Goal: Transaction & Acquisition: Book appointment/travel/reservation

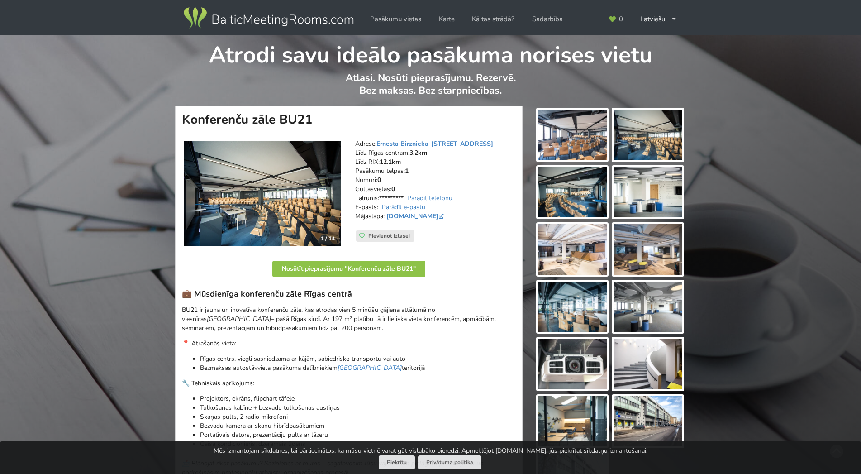
click at [264, 196] on img at bounding box center [262, 193] width 157 height 105
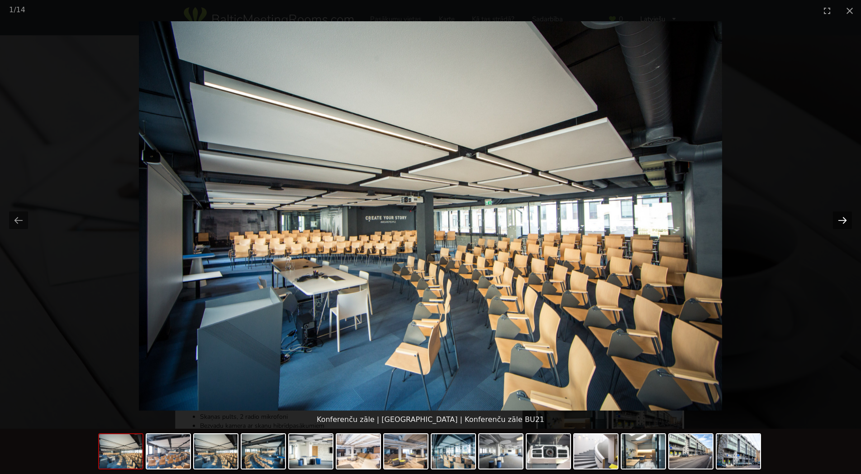
click at [844, 222] on button "Next slide" at bounding box center [842, 220] width 19 height 18
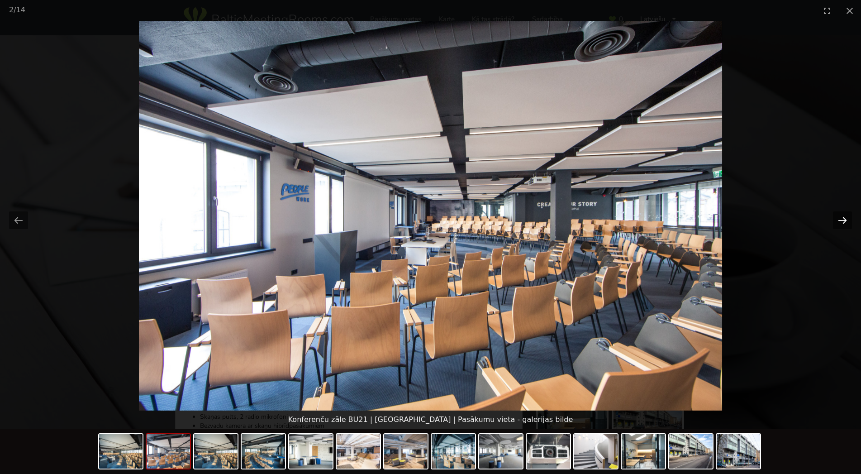
click at [844, 222] on button "Next slide" at bounding box center [842, 220] width 19 height 18
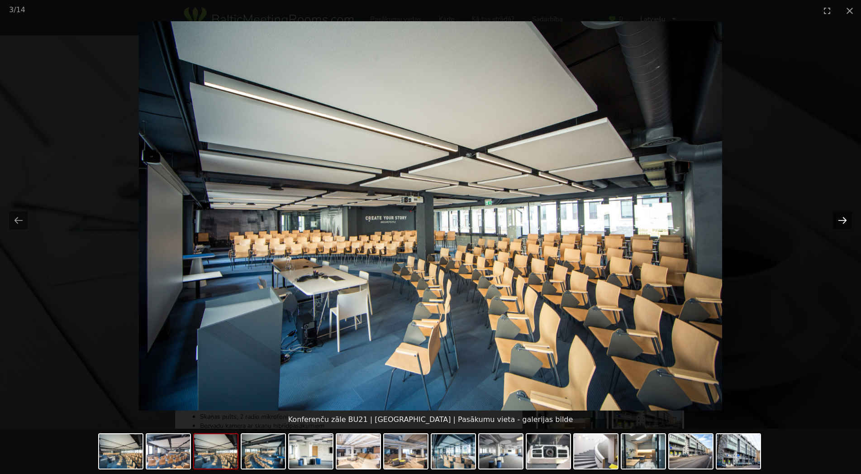
click at [844, 222] on button "Next slide" at bounding box center [842, 220] width 19 height 18
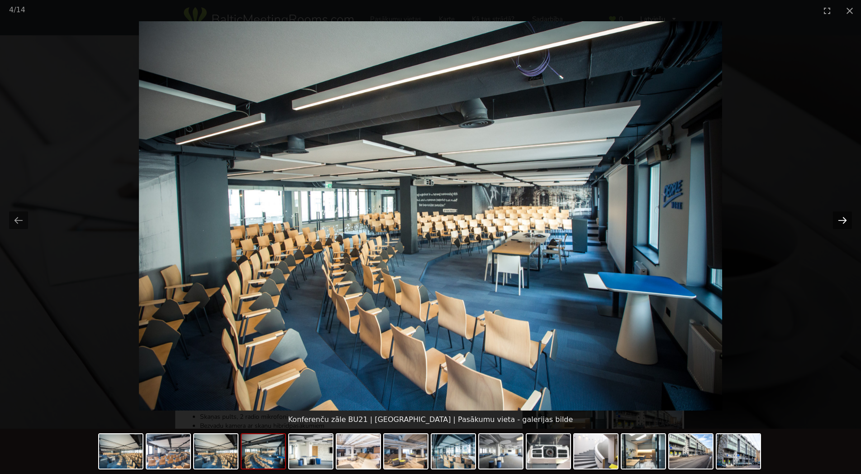
click at [844, 222] on button "Next slide" at bounding box center [842, 220] width 19 height 18
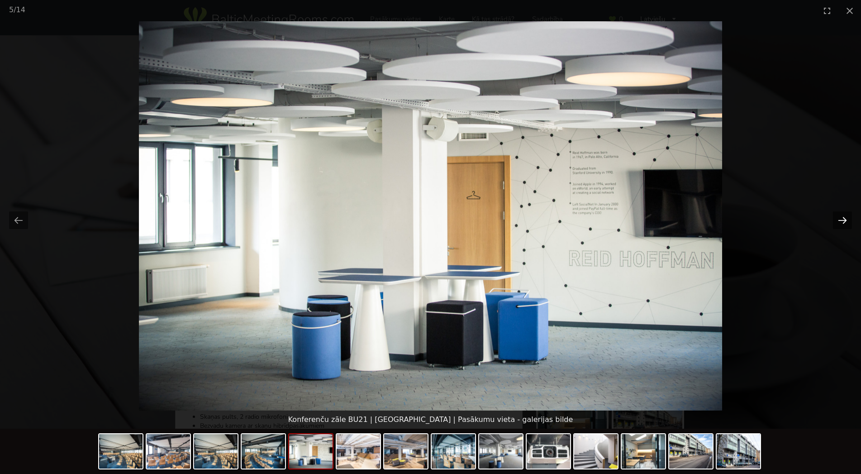
click at [844, 222] on button "Next slide" at bounding box center [842, 220] width 19 height 18
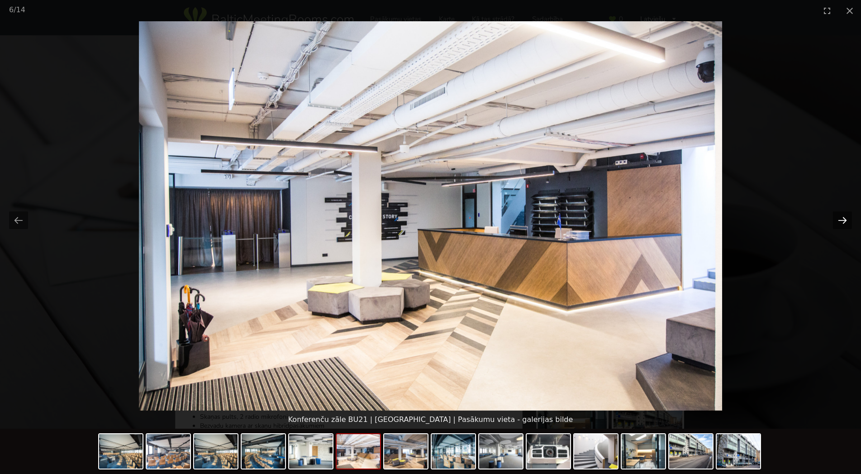
click at [844, 222] on button "Next slide" at bounding box center [842, 220] width 19 height 18
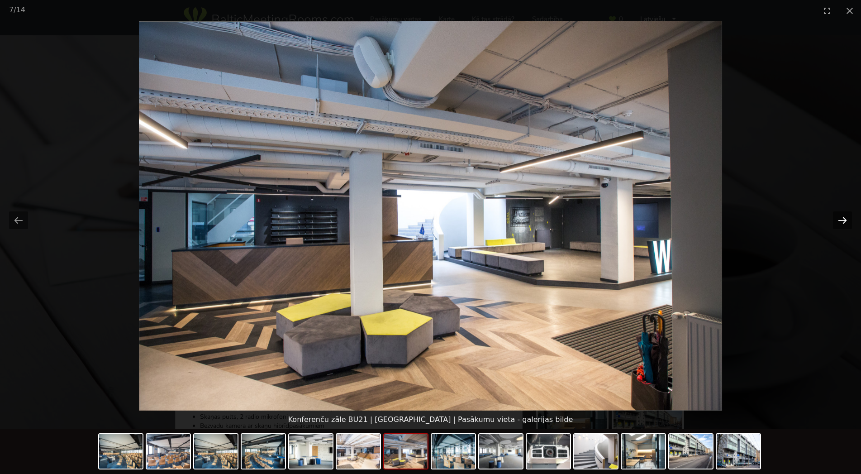
click at [844, 222] on button "Next slide" at bounding box center [842, 220] width 19 height 18
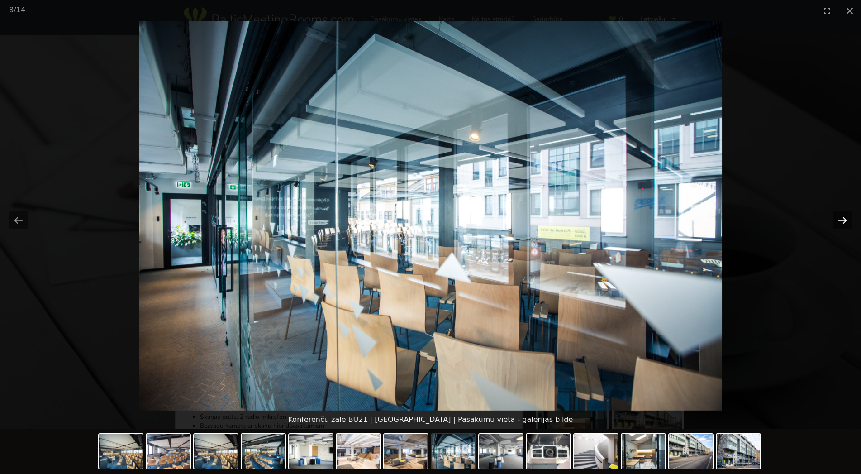
click at [844, 222] on button "Next slide" at bounding box center [842, 220] width 19 height 18
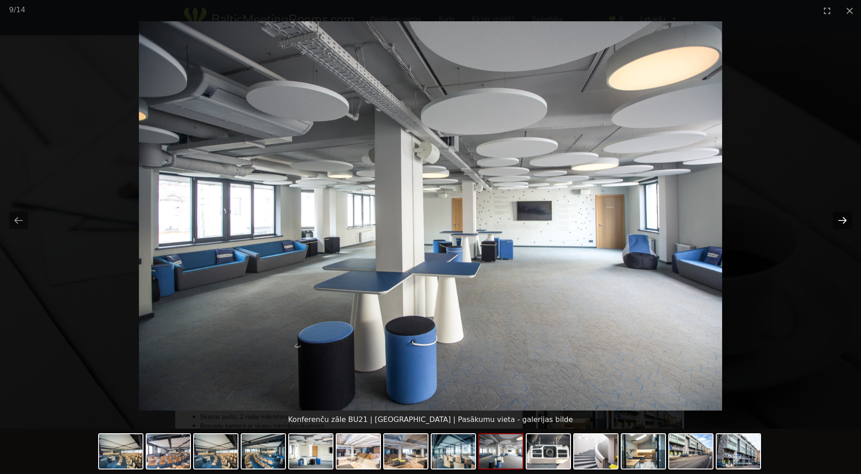
click at [844, 222] on button "Next slide" at bounding box center [842, 220] width 19 height 18
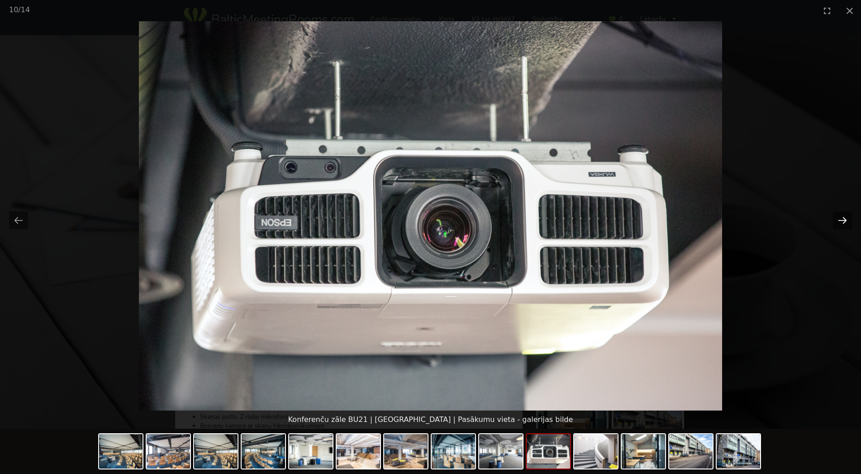
click at [844, 222] on button "Next slide" at bounding box center [842, 220] width 19 height 18
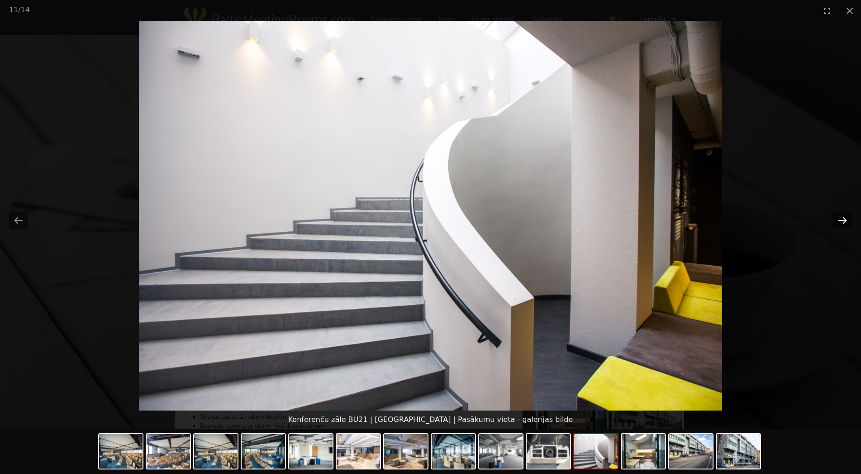
click at [844, 222] on button "Next slide" at bounding box center [842, 220] width 19 height 18
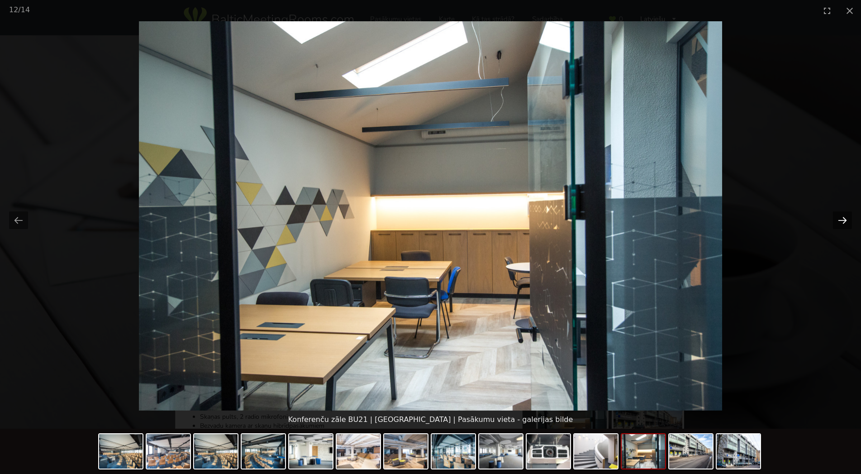
click at [844, 222] on button "Next slide" at bounding box center [842, 220] width 19 height 18
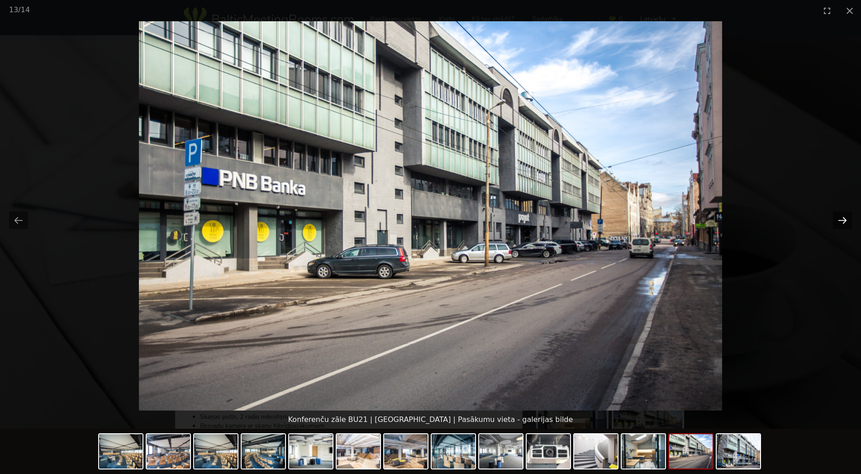
click at [844, 222] on button "Next slide" at bounding box center [842, 220] width 19 height 18
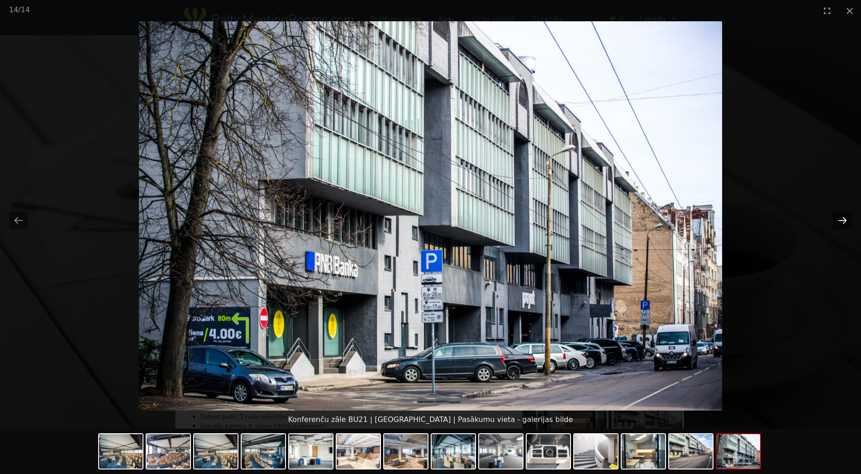
click at [844, 222] on button "Next slide" at bounding box center [842, 220] width 19 height 18
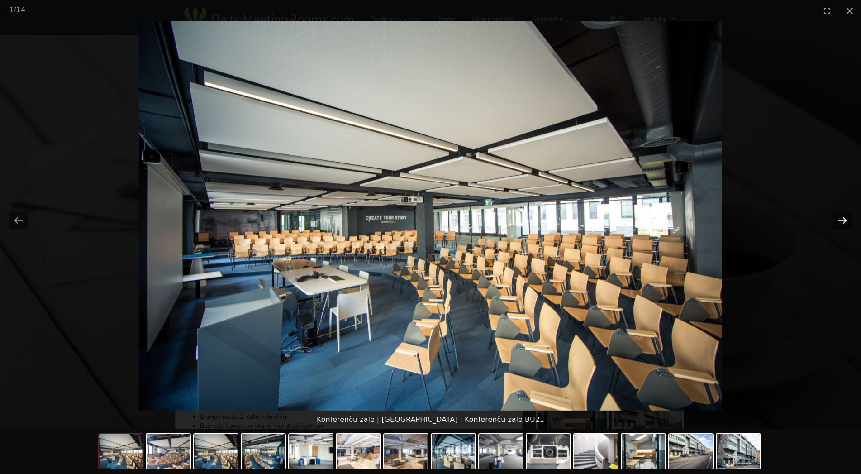
click at [844, 222] on button "Next slide" at bounding box center [842, 220] width 19 height 18
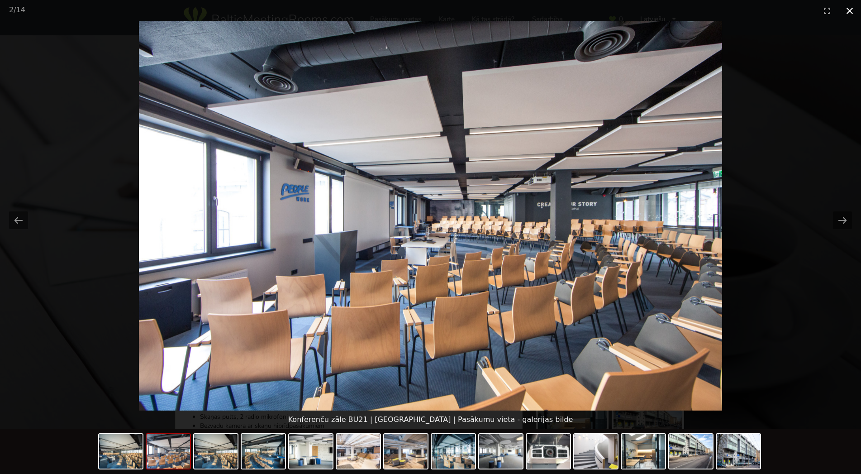
click at [850, 8] on button "Close gallery" at bounding box center [850, 10] width 23 height 21
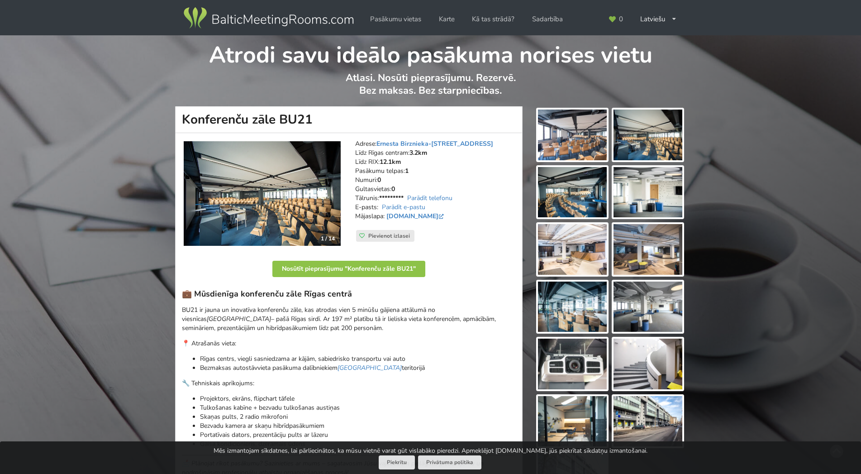
click at [228, 181] on img at bounding box center [262, 193] width 157 height 105
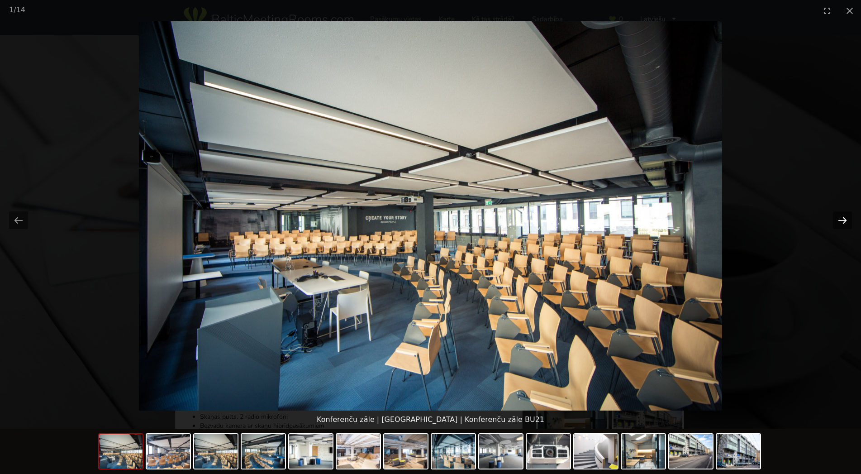
click at [850, 222] on button "Next slide" at bounding box center [842, 220] width 19 height 18
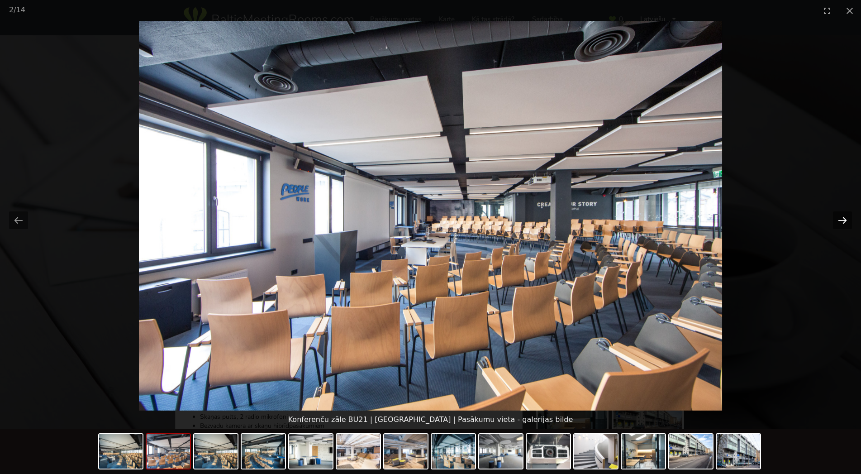
click at [850, 222] on button "Next slide" at bounding box center [842, 220] width 19 height 18
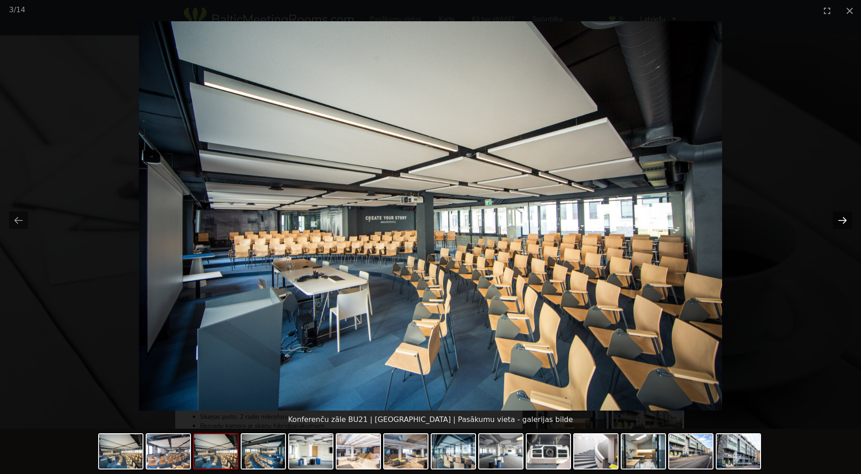
click at [850, 222] on button "Next slide" at bounding box center [842, 220] width 19 height 18
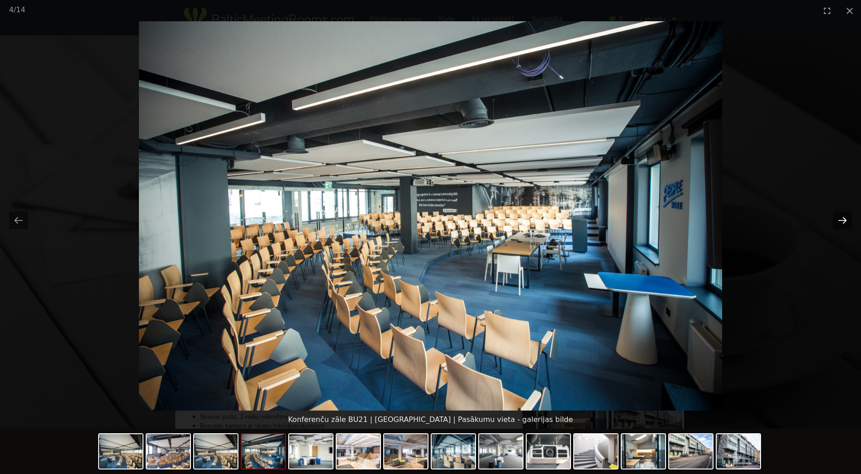
click at [850, 222] on button "Next slide" at bounding box center [842, 220] width 19 height 18
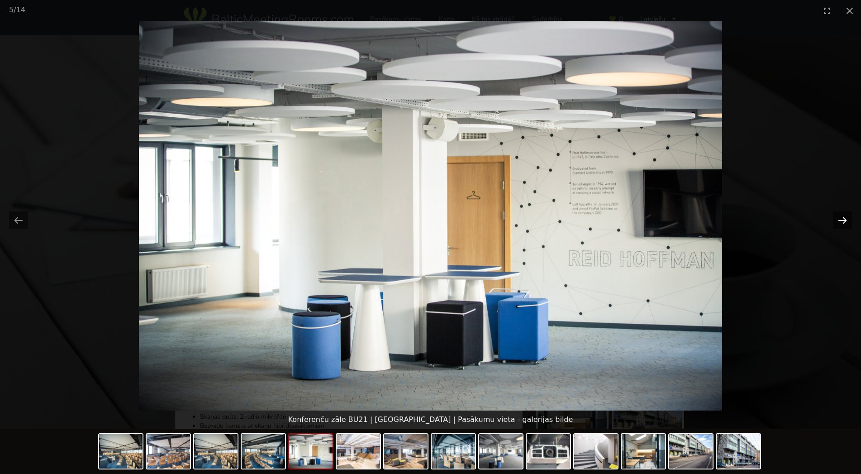
click at [850, 222] on button "Next slide" at bounding box center [842, 220] width 19 height 18
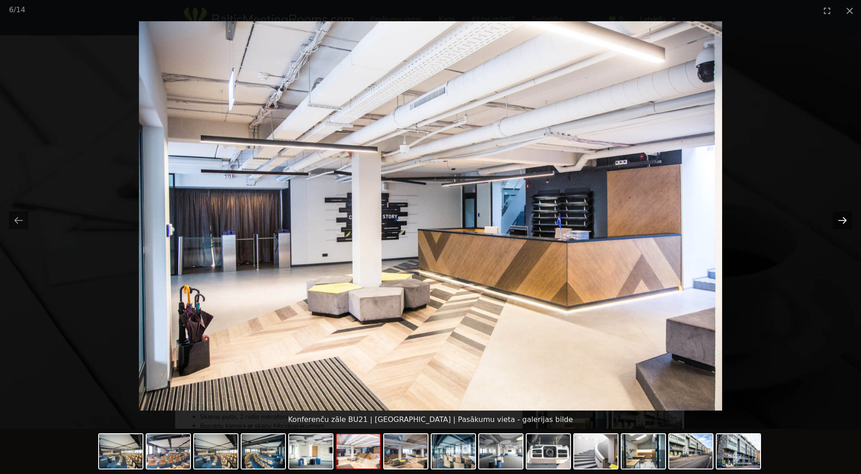
click at [850, 222] on button "Next slide" at bounding box center [842, 220] width 19 height 18
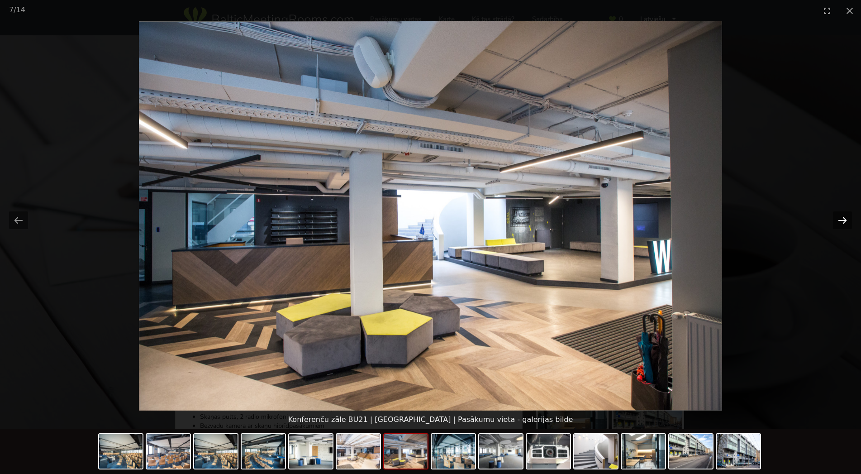
click at [850, 222] on button "Next slide" at bounding box center [842, 220] width 19 height 18
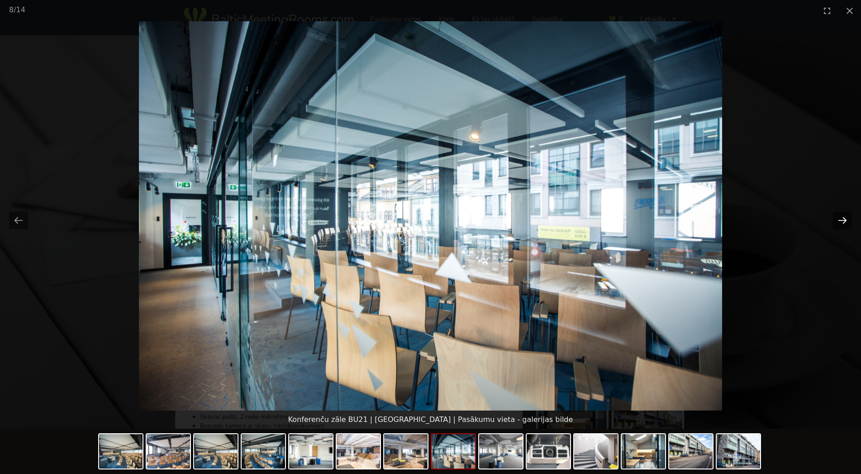
click at [850, 222] on button "Next slide" at bounding box center [842, 220] width 19 height 18
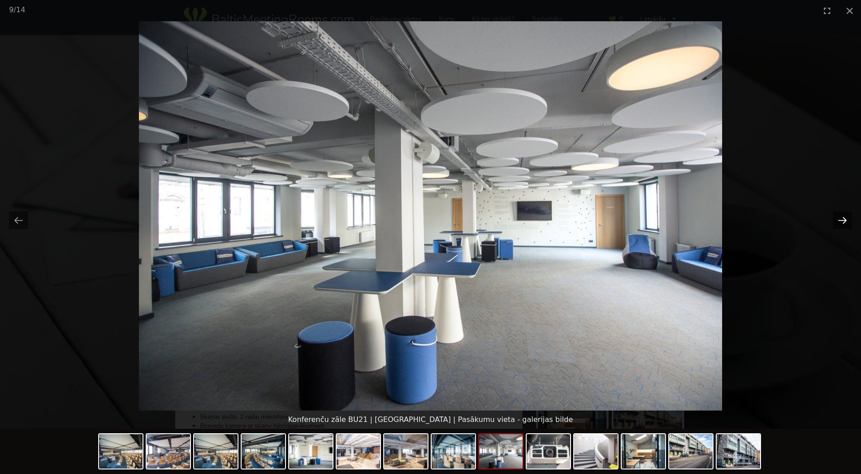
click at [850, 222] on button "Next slide" at bounding box center [842, 220] width 19 height 18
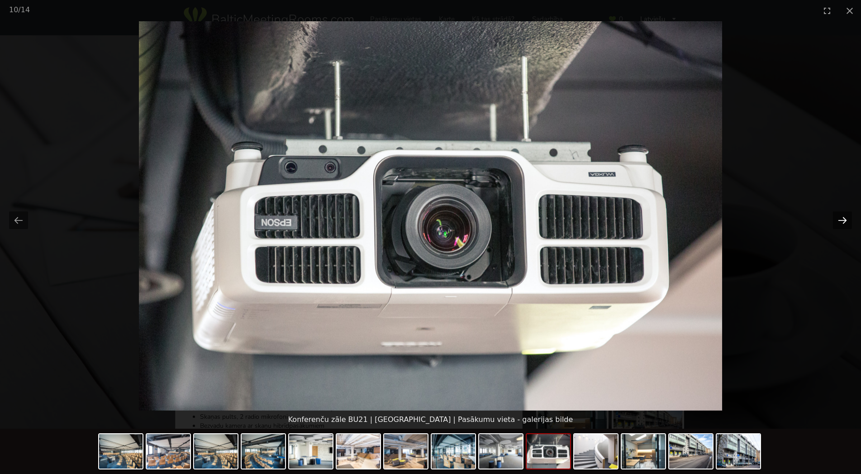
click at [850, 222] on button "Next slide" at bounding box center [842, 220] width 19 height 18
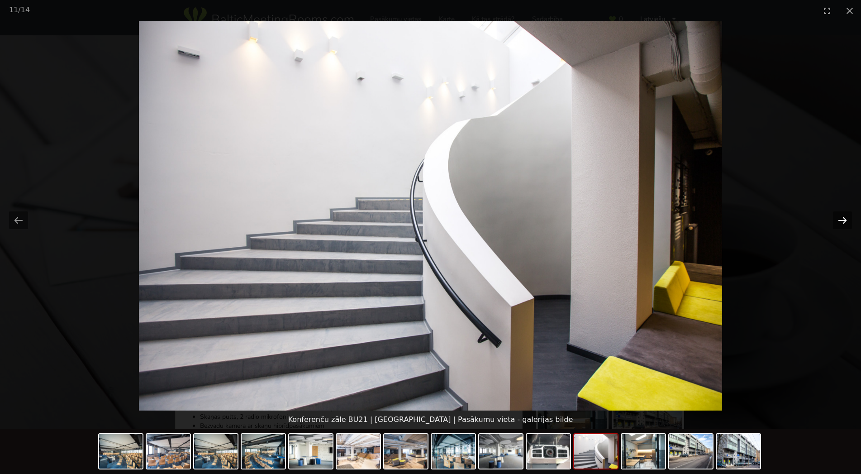
click at [850, 222] on button "Next slide" at bounding box center [842, 220] width 19 height 18
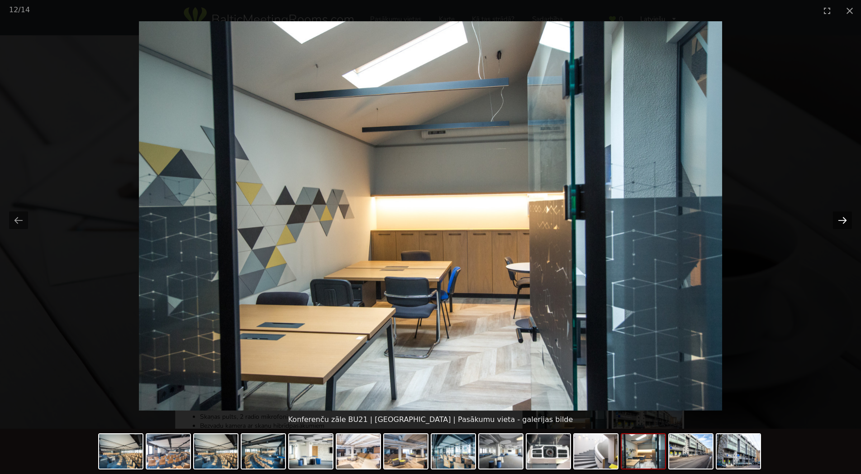
click at [850, 222] on button "Next slide" at bounding box center [842, 220] width 19 height 18
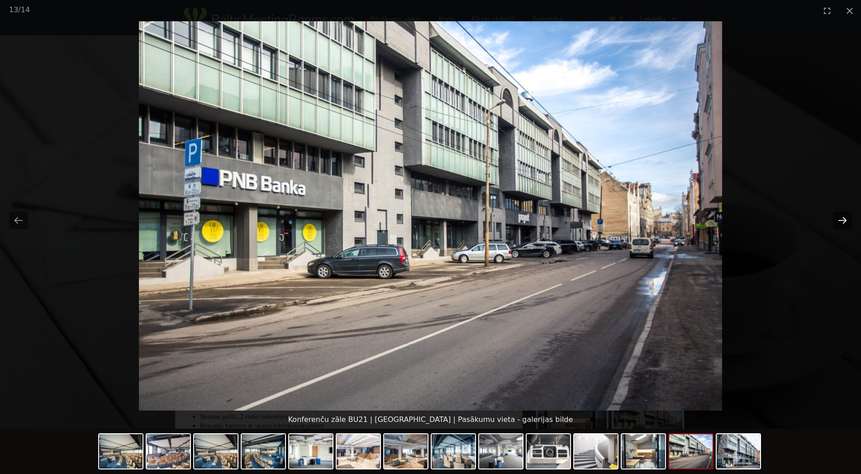
click at [850, 222] on button "Next slide" at bounding box center [842, 220] width 19 height 18
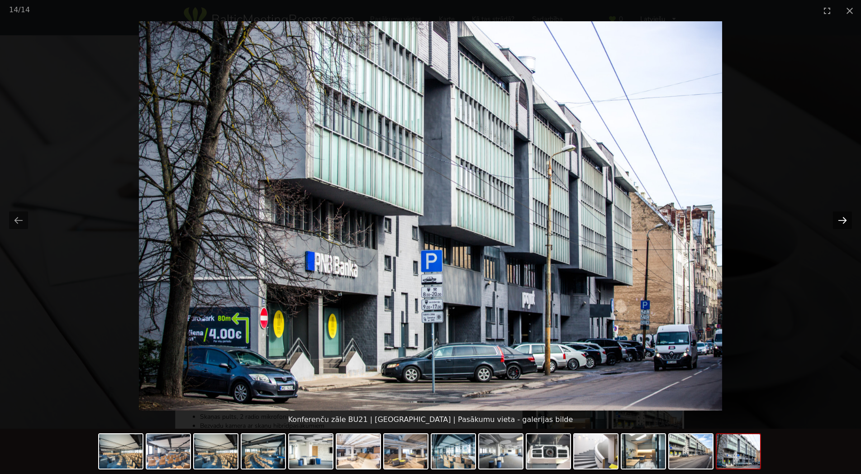
click at [850, 222] on button "Next slide" at bounding box center [842, 220] width 19 height 18
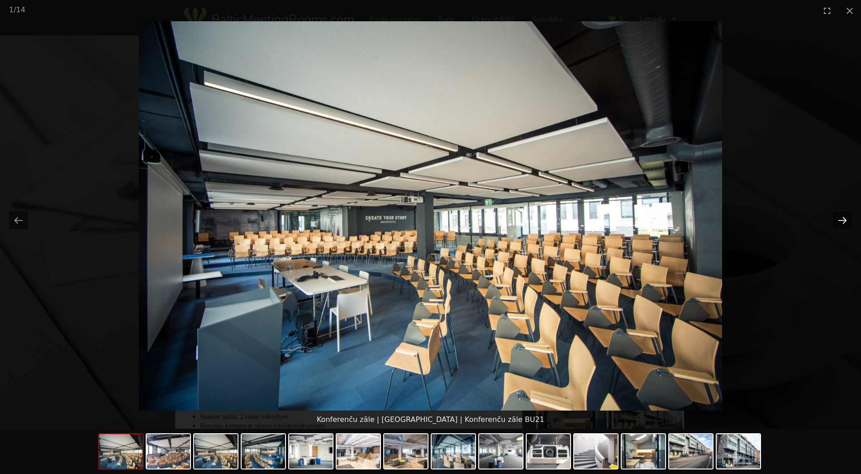
click at [850, 222] on button "Next slide" at bounding box center [842, 220] width 19 height 18
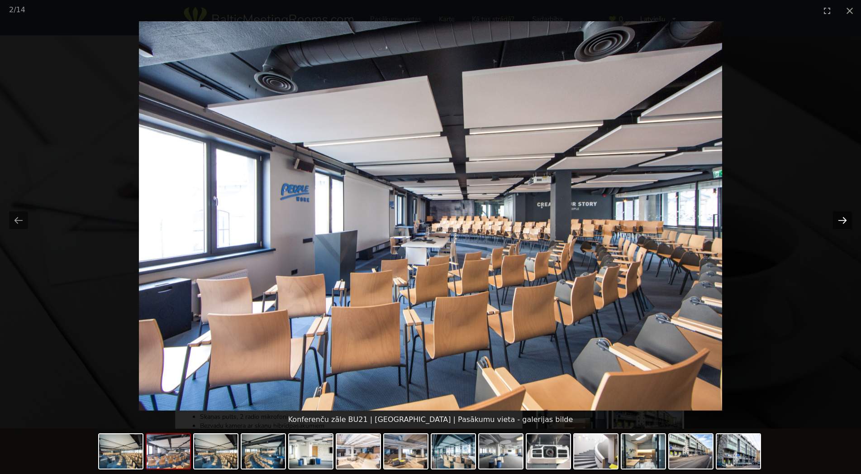
click at [846, 218] on button "Next slide" at bounding box center [842, 220] width 19 height 18
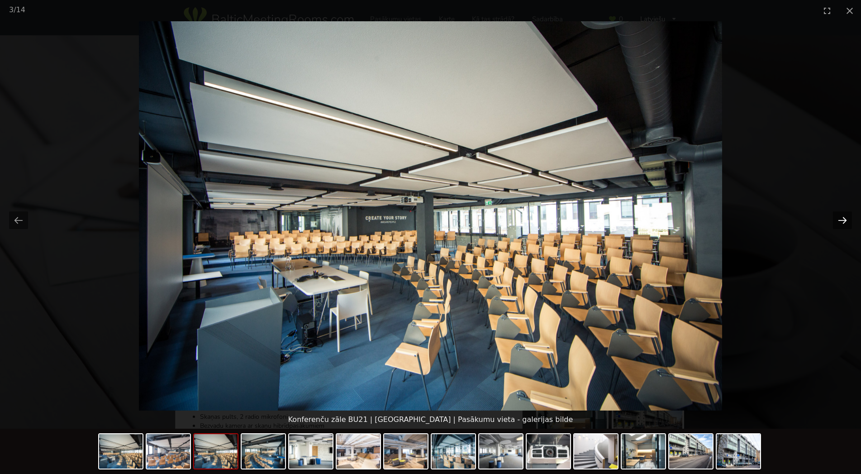
click at [846, 218] on button "Next slide" at bounding box center [842, 220] width 19 height 18
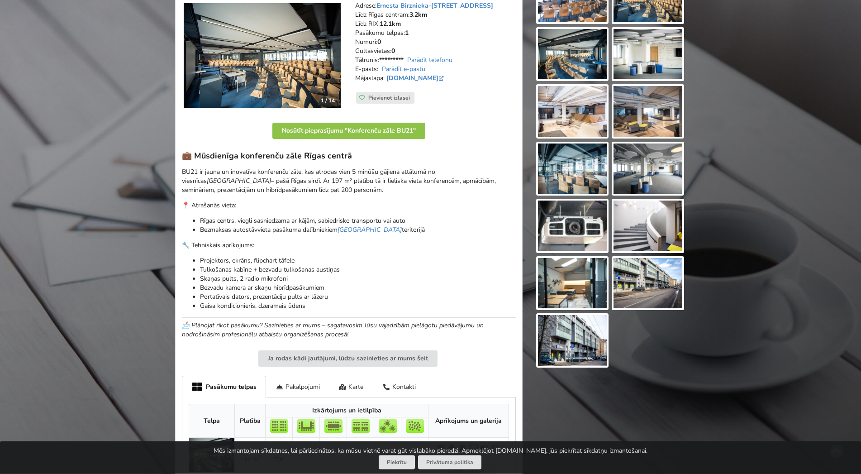
scroll to position [139, 0]
click at [301, 207] on p "📍 Atrašanās vieta:" at bounding box center [349, 205] width 334 height 9
drag, startPoint x: 639, startPoint y: 201, endPoint x: 648, endPoint y: 172, distance: 29.9
click at [639, 194] on div at bounding box center [610, 255] width 163 height 574
click at [650, 167] on img at bounding box center [648, 168] width 69 height 51
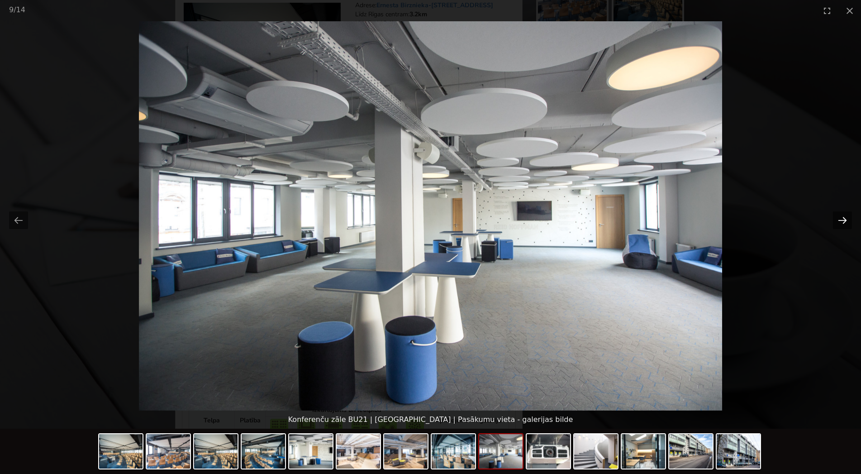
click at [844, 216] on button "Next slide" at bounding box center [842, 220] width 19 height 18
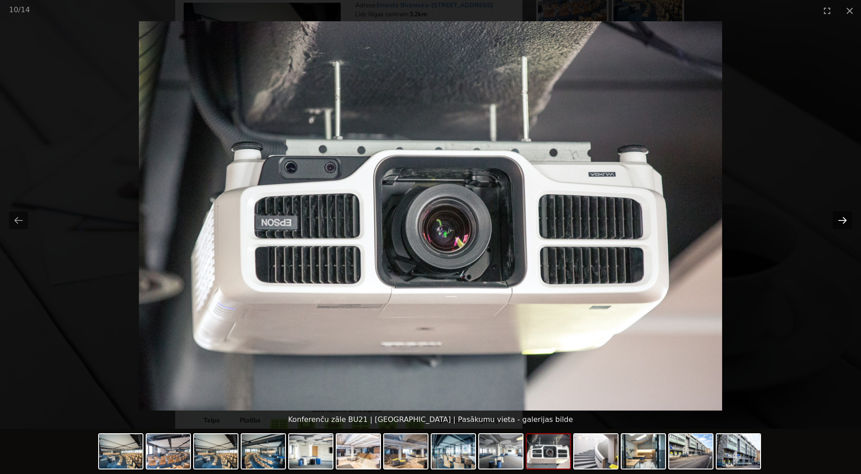
click at [844, 216] on button "Next slide" at bounding box center [842, 220] width 19 height 18
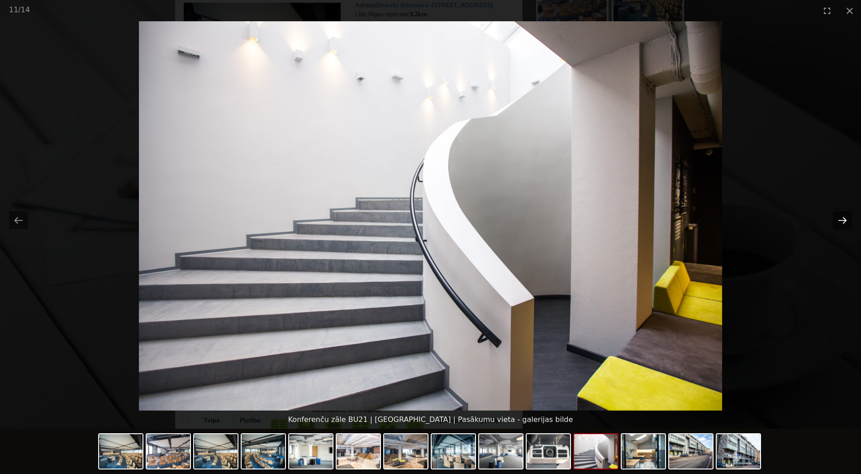
click at [844, 216] on button "Next slide" at bounding box center [842, 220] width 19 height 18
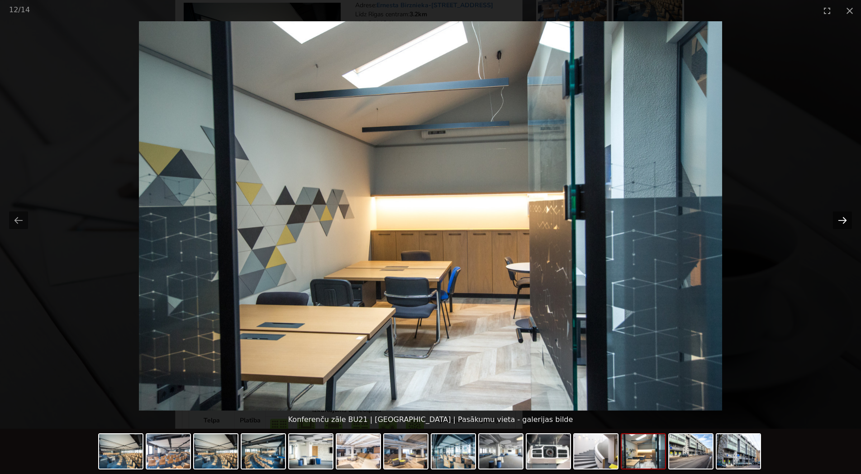
click at [844, 216] on button "Next slide" at bounding box center [842, 220] width 19 height 18
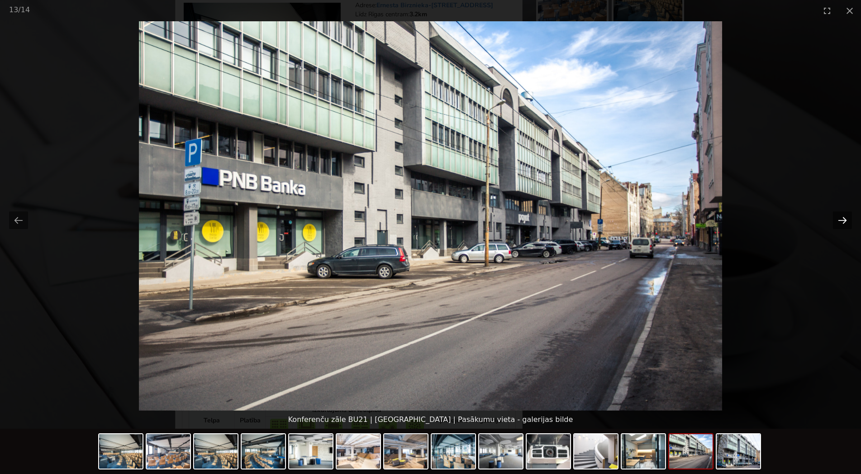
click at [844, 216] on button "Next slide" at bounding box center [842, 220] width 19 height 18
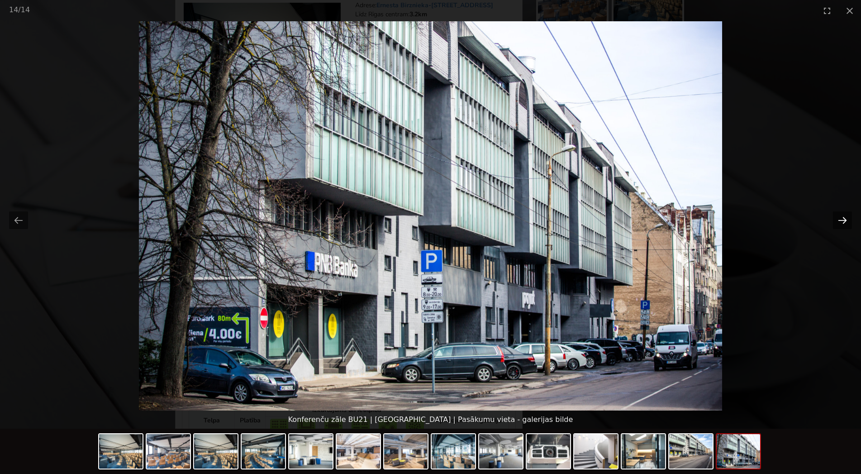
click at [844, 216] on button "Next slide" at bounding box center [842, 220] width 19 height 18
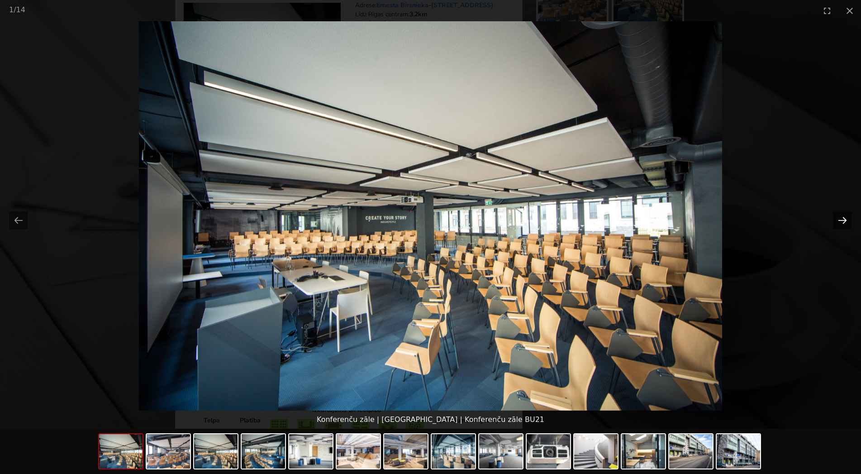
click at [844, 216] on button "Next slide" at bounding box center [842, 220] width 19 height 18
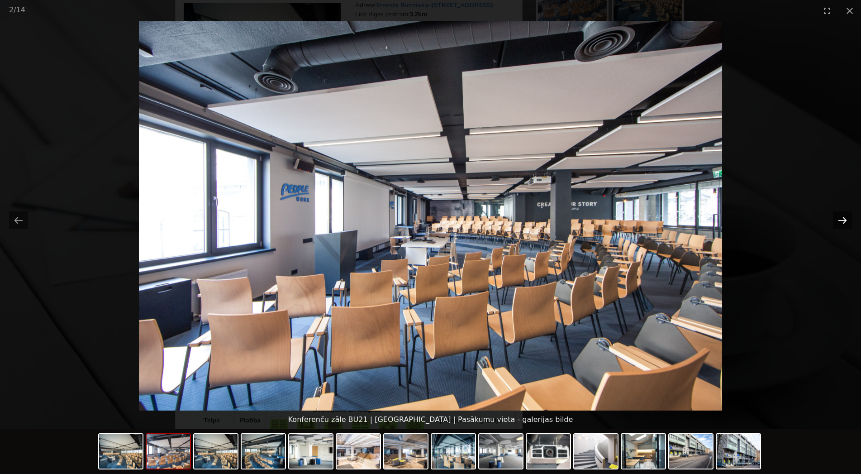
scroll to position [277, 0]
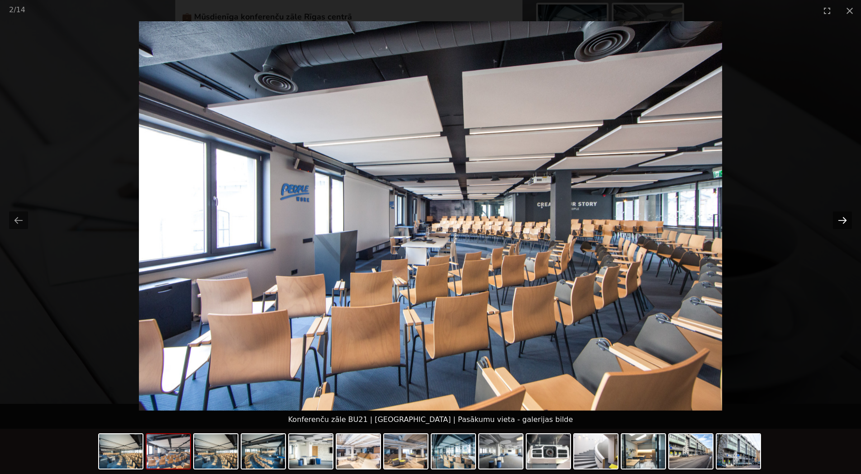
click at [844, 216] on button "Next slide" at bounding box center [842, 220] width 19 height 18
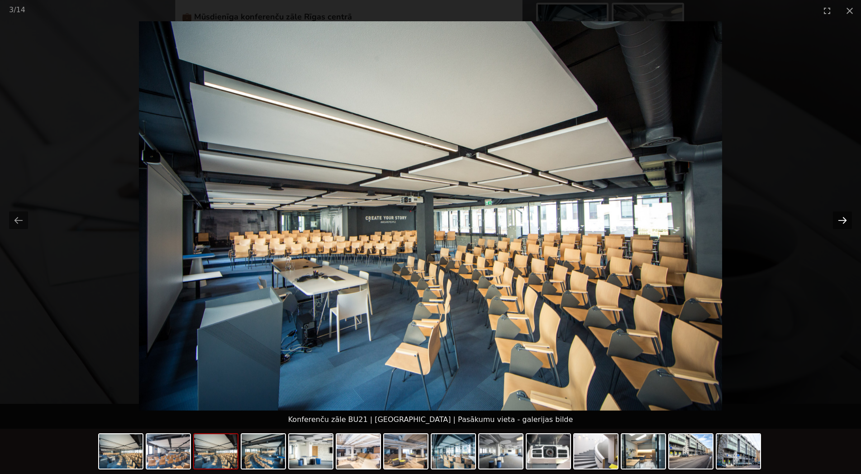
click at [844, 216] on button "Next slide" at bounding box center [842, 220] width 19 height 18
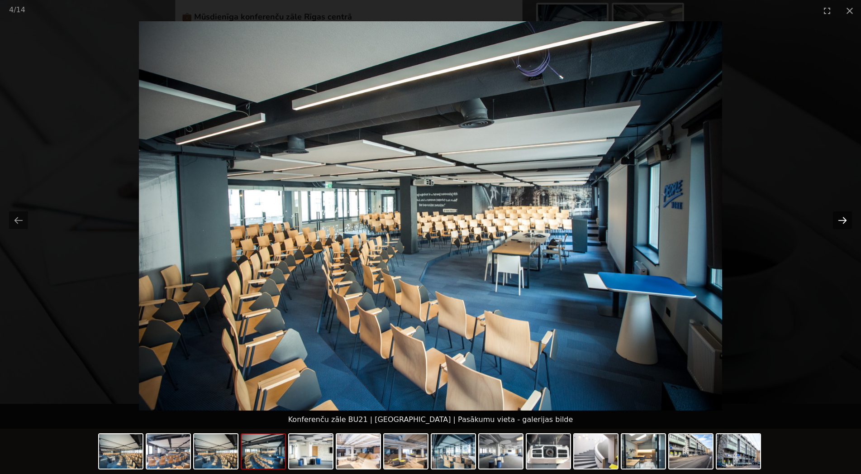
click at [844, 216] on button "Next slide" at bounding box center [842, 220] width 19 height 18
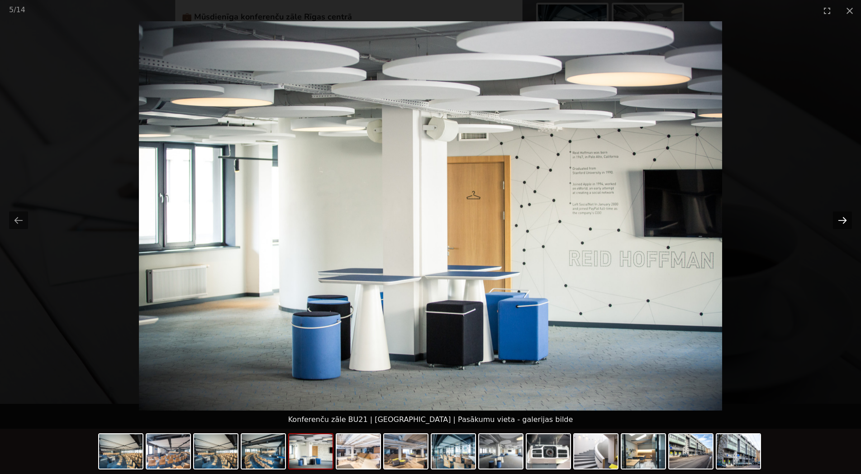
click at [844, 216] on button "Next slide" at bounding box center [842, 220] width 19 height 18
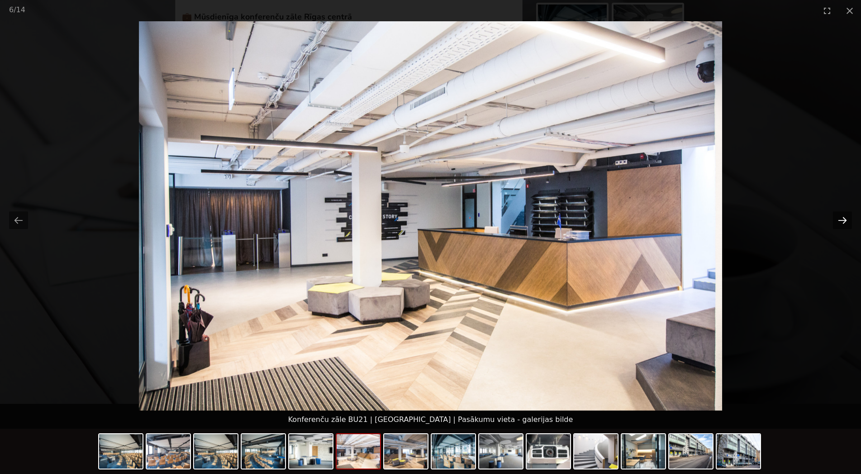
click at [844, 216] on button "Next slide" at bounding box center [842, 220] width 19 height 18
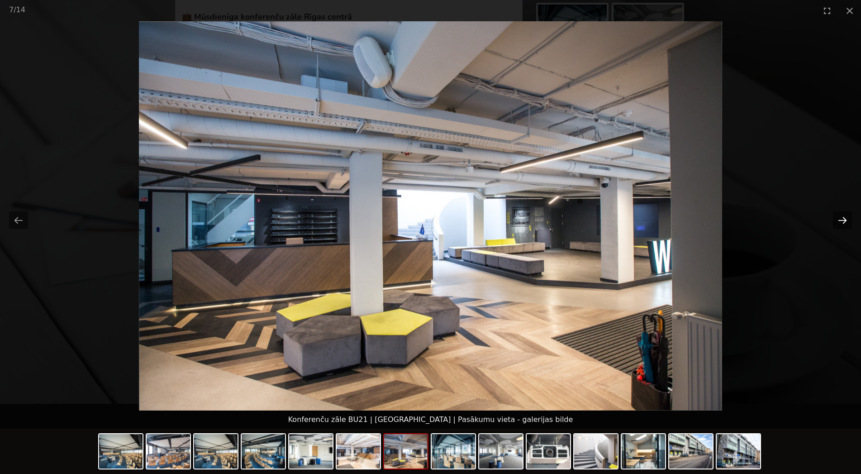
click at [844, 216] on button "Next slide" at bounding box center [842, 220] width 19 height 18
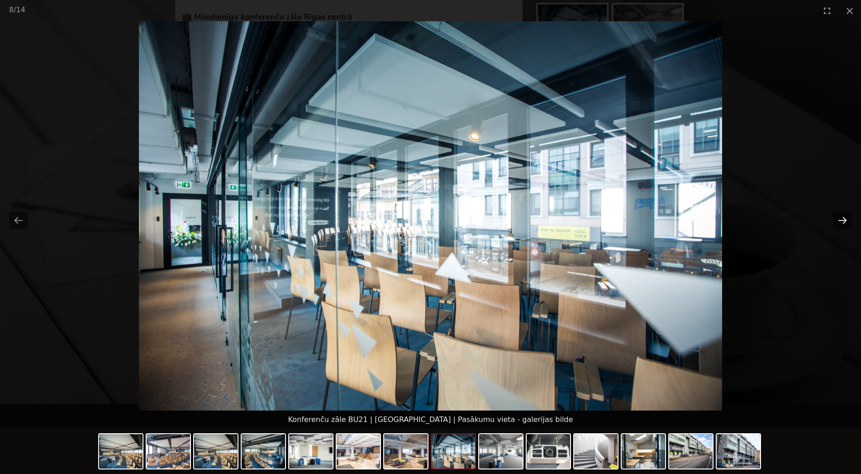
click at [844, 216] on button "Next slide" at bounding box center [842, 220] width 19 height 18
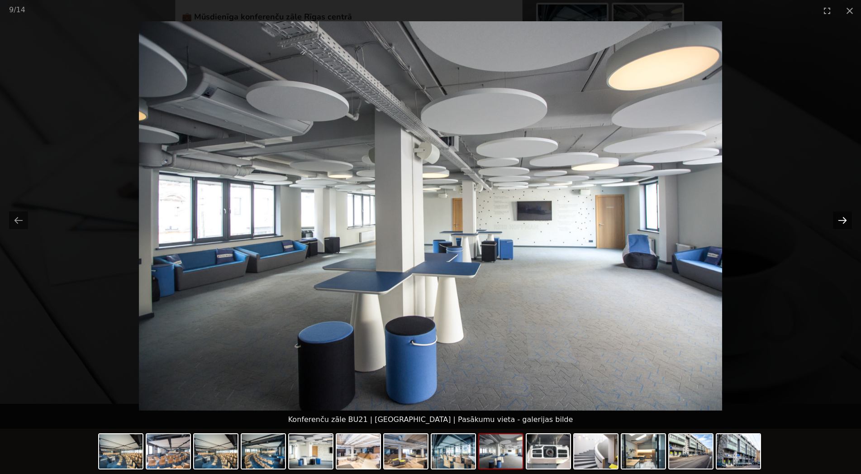
click at [844, 216] on button "Next slide" at bounding box center [842, 220] width 19 height 18
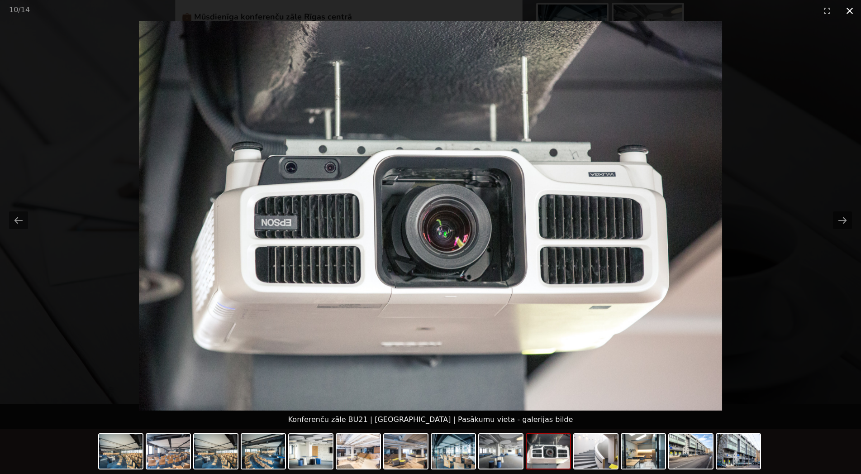
click at [848, 11] on button "Close gallery" at bounding box center [850, 10] width 23 height 21
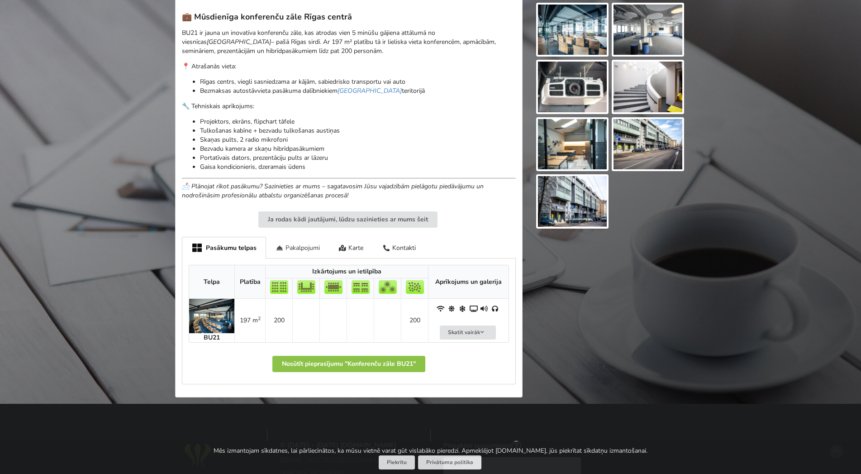
click at [274, 256] on div "Pakalpojumi" at bounding box center [297, 247] width 63 height 21
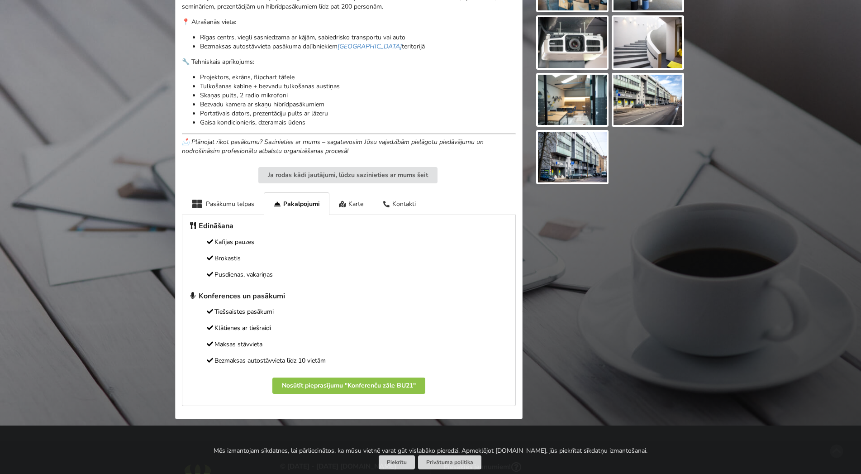
scroll to position [323, 0]
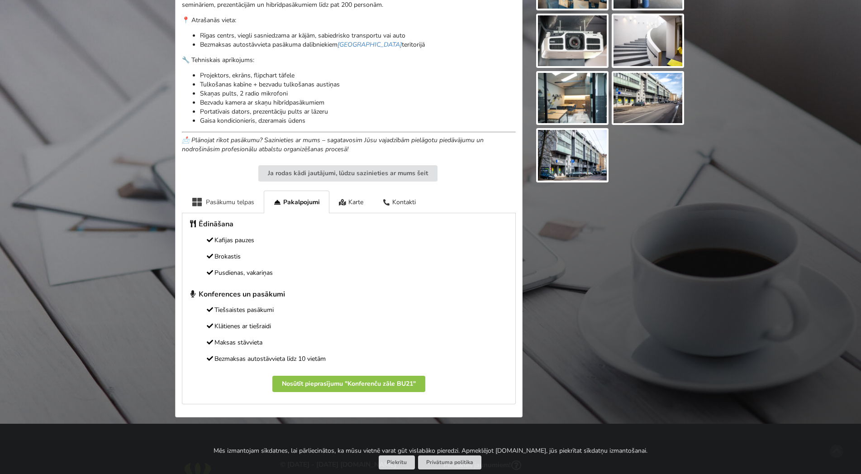
click at [246, 208] on div "Pasākumu telpas" at bounding box center [223, 202] width 82 height 22
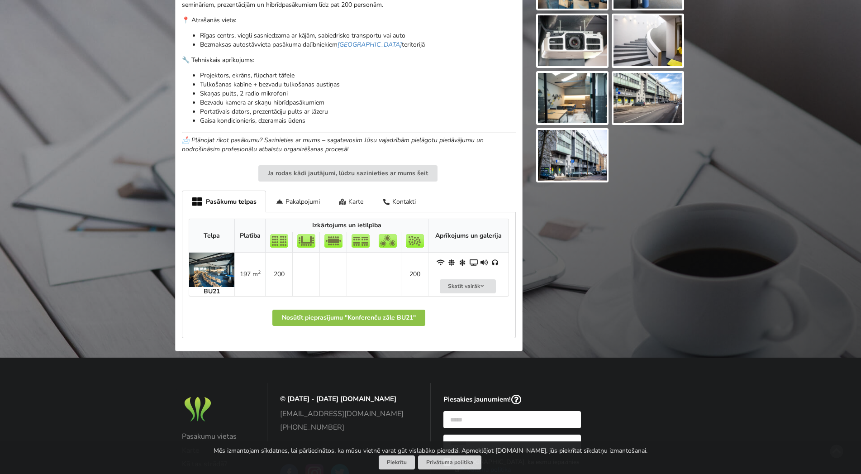
click at [350, 191] on div "Karte" at bounding box center [352, 201] width 44 height 21
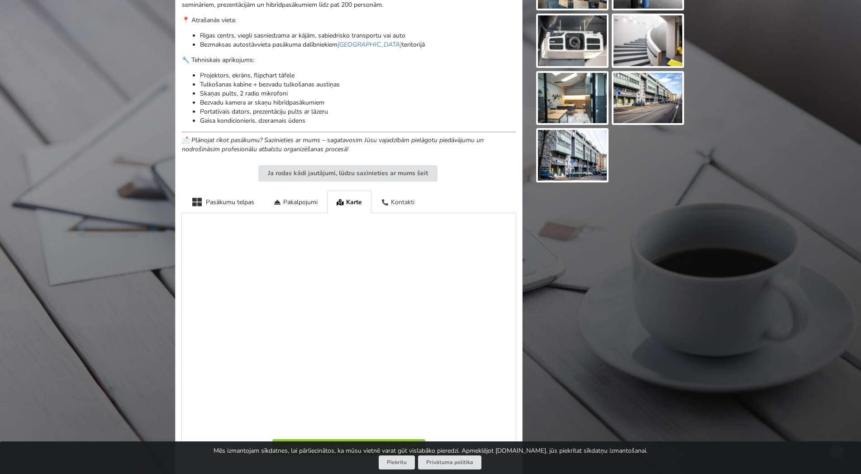
click at [409, 208] on div "Kontakti" at bounding box center [398, 202] width 53 height 22
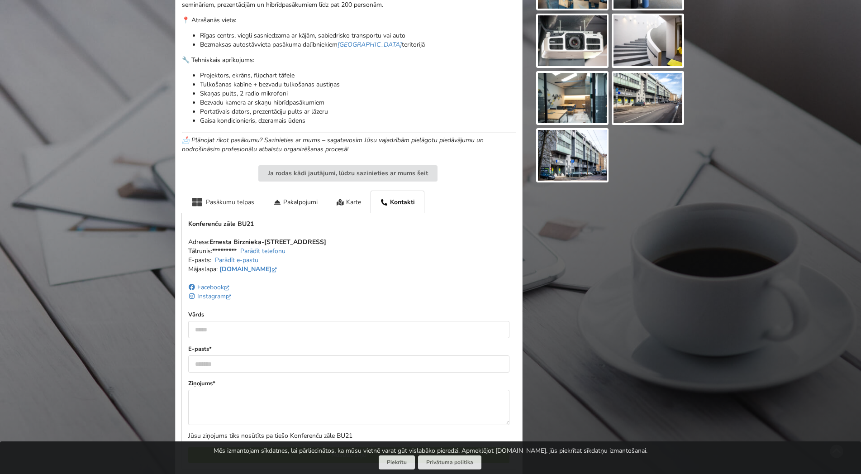
click at [222, 208] on div "Pasākumu telpas" at bounding box center [223, 202] width 82 height 22
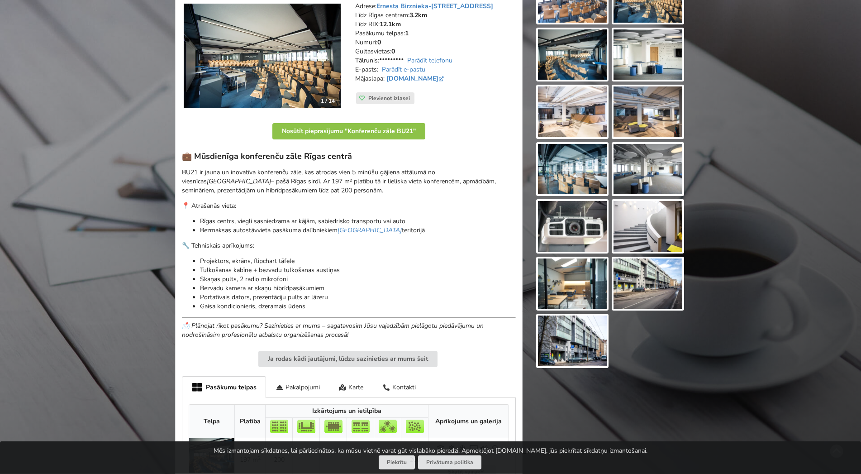
scroll to position [92, 0]
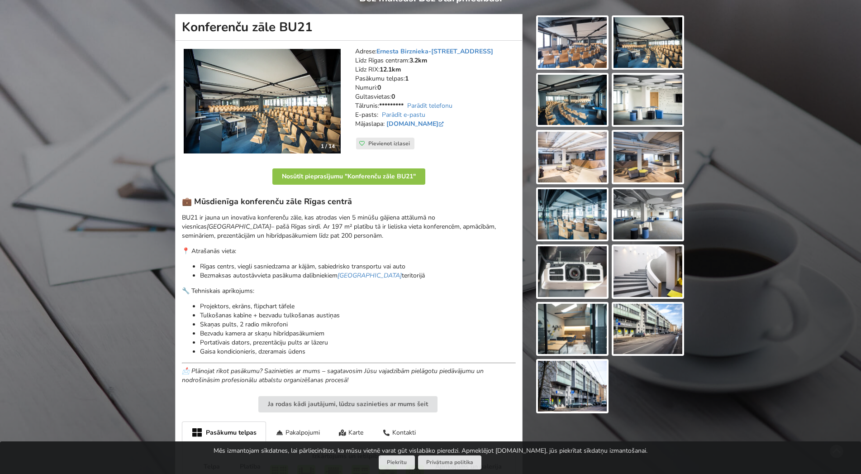
click at [307, 96] on img at bounding box center [262, 101] width 157 height 105
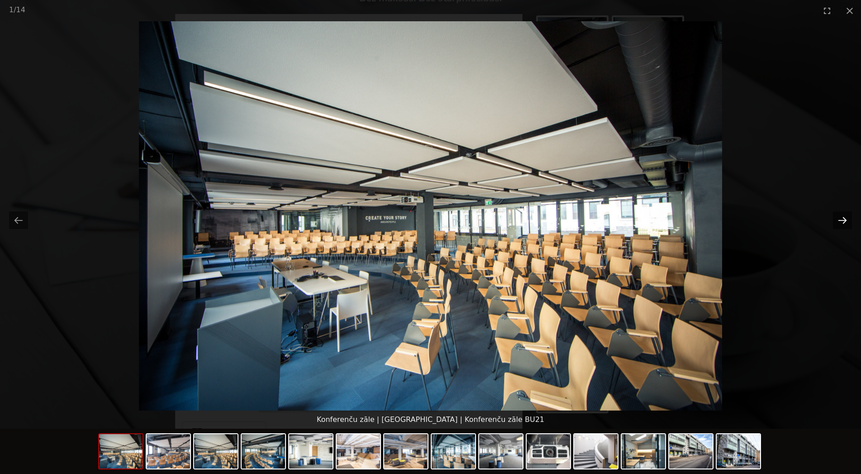
click at [841, 228] on button "Next slide" at bounding box center [842, 220] width 19 height 18
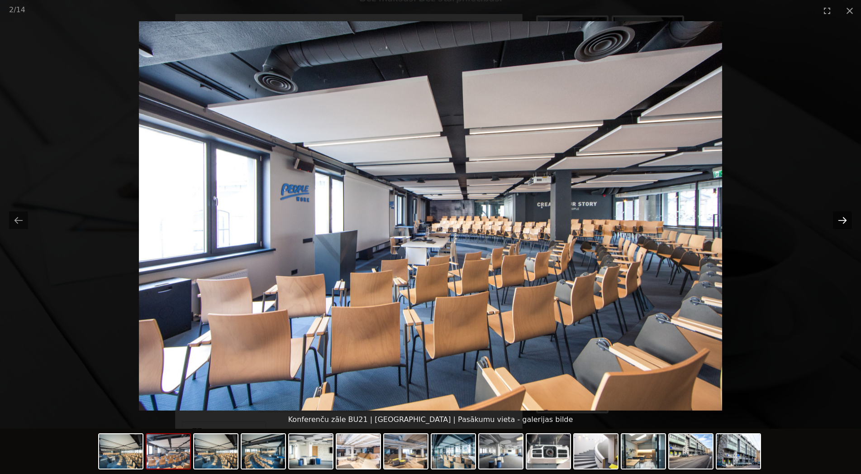
click at [841, 228] on button "Next slide" at bounding box center [842, 220] width 19 height 18
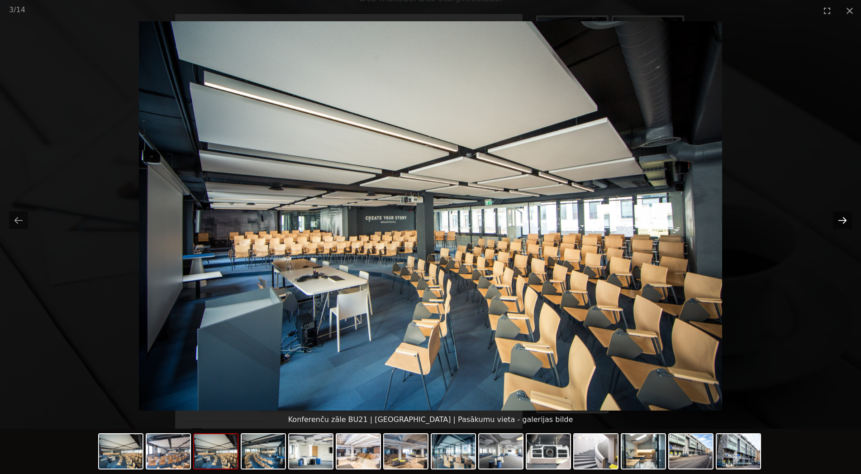
click at [841, 228] on button "Next slide" at bounding box center [842, 220] width 19 height 18
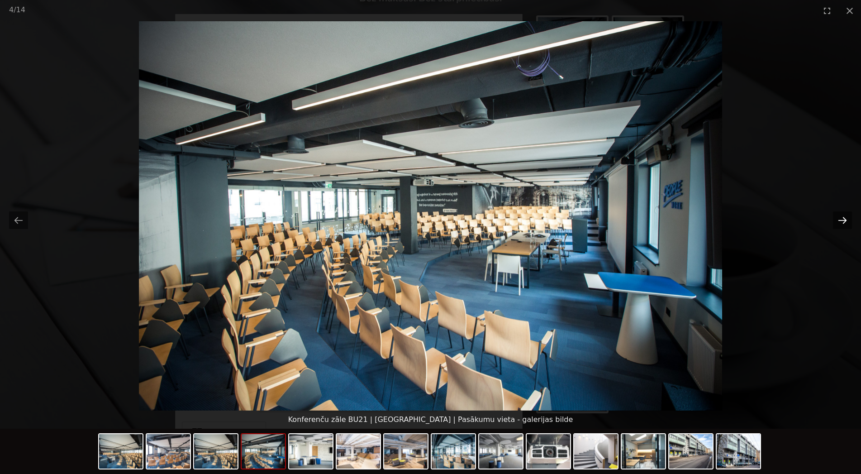
click at [843, 228] on button "Next slide" at bounding box center [842, 220] width 19 height 18
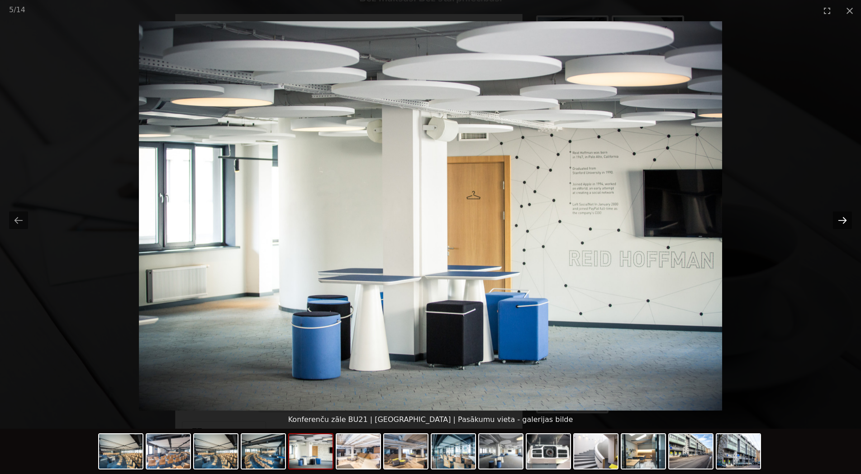
click at [839, 222] on button "Next slide" at bounding box center [842, 220] width 19 height 18
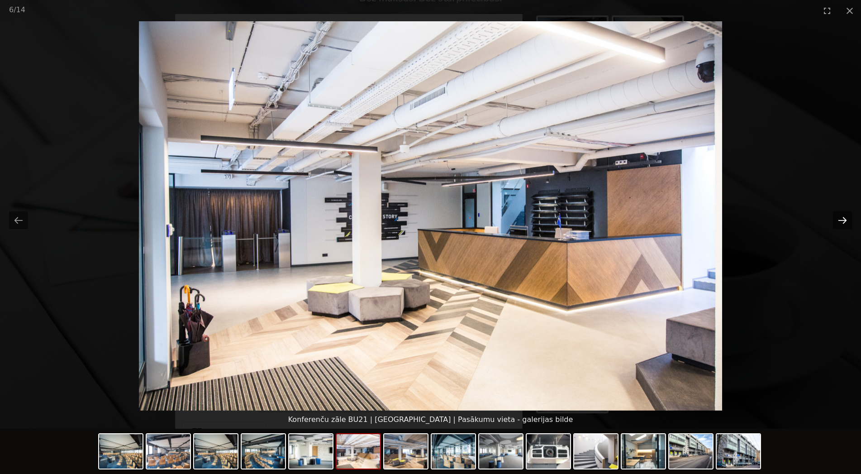
click at [839, 222] on button "Next slide" at bounding box center [842, 220] width 19 height 18
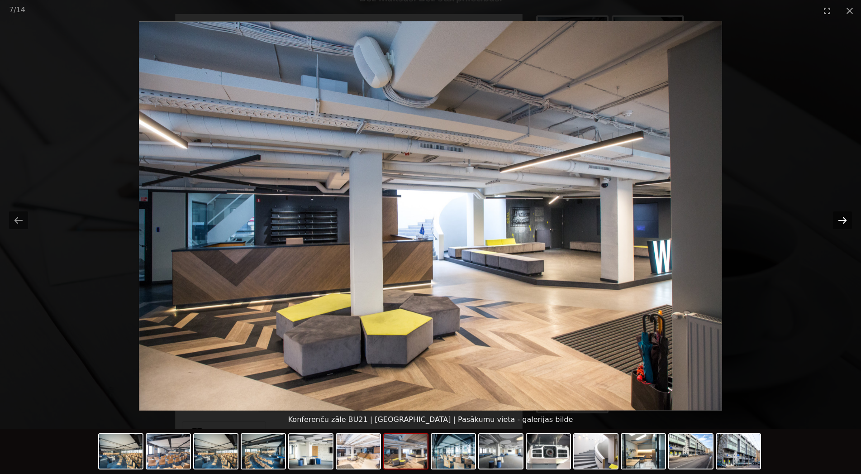
click at [839, 222] on button "Next slide" at bounding box center [842, 220] width 19 height 18
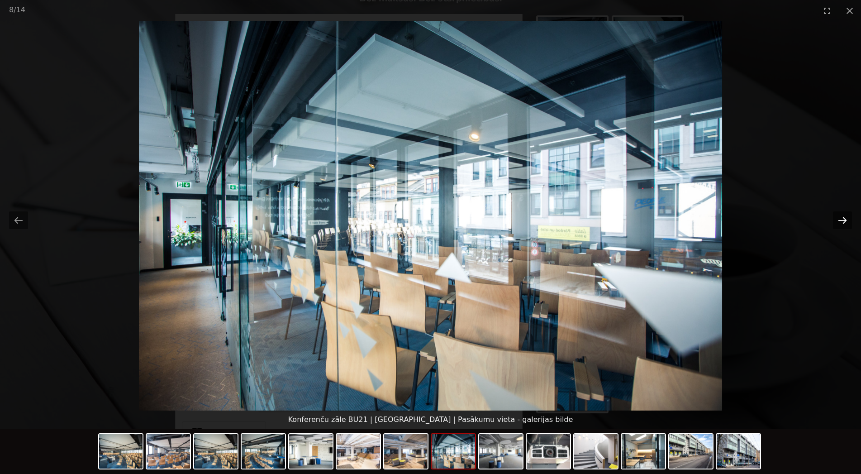
click at [839, 222] on button "Next slide" at bounding box center [842, 220] width 19 height 18
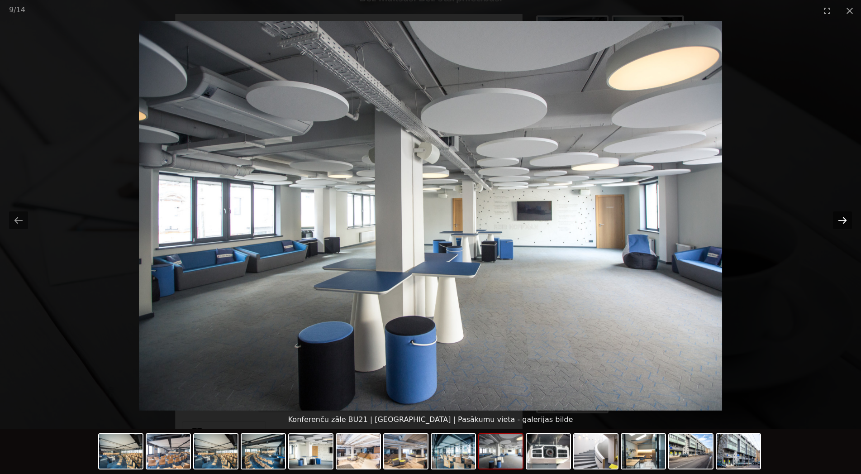
click at [839, 222] on button "Next slide" at bounding box center [842, 220] width 19 height 18
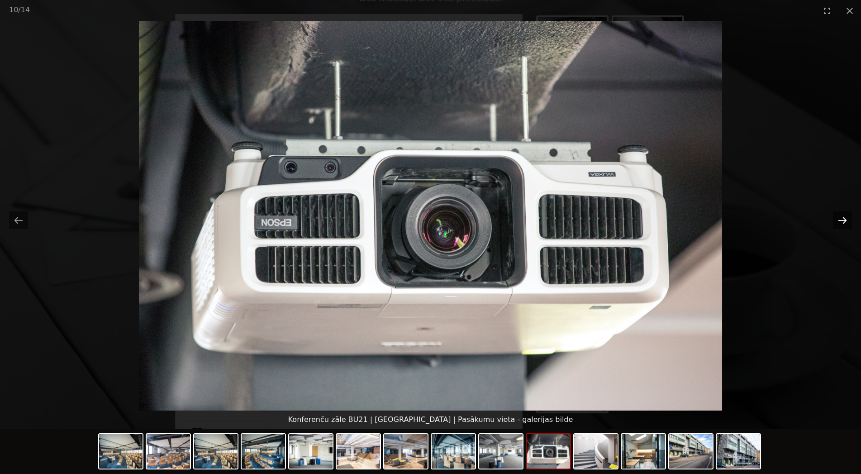
click at [839, 222] on button "Next slide" at bounding box center [842, 220] width 19 height 18
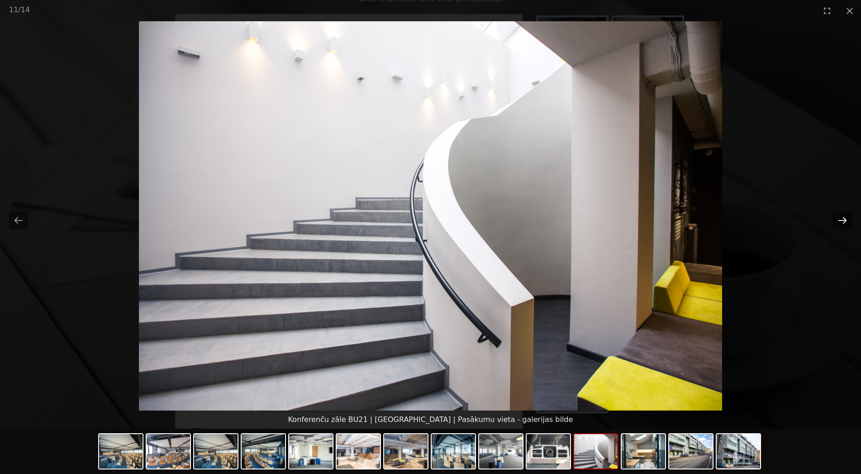
click at [839, 222] on button "Next slide" at bounding box center [842, 220] width 19 height 18
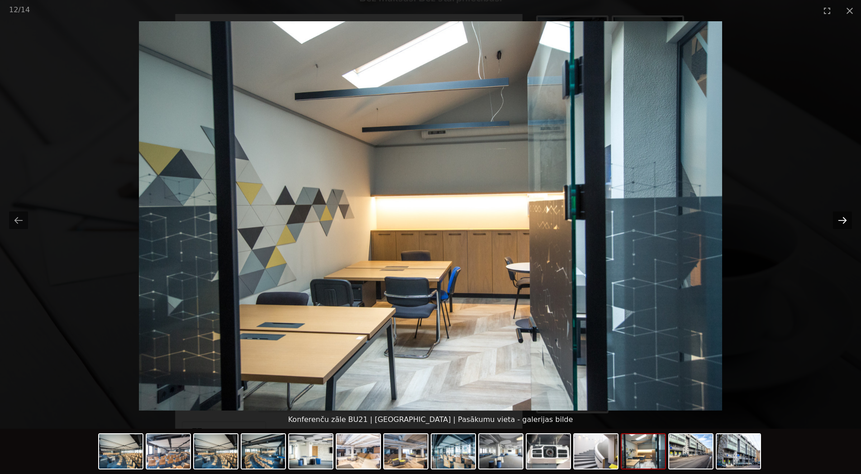
click at [839, 222] on button "Next slide" at bounding box center [842, 220] width 19 height 18
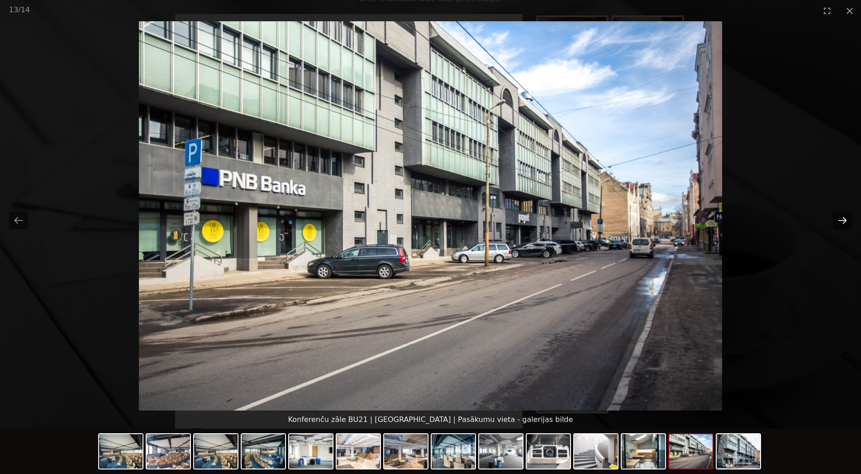
click at [839, 222] on button "Next slide" at bounding box center [842, 220] width 19 height 18
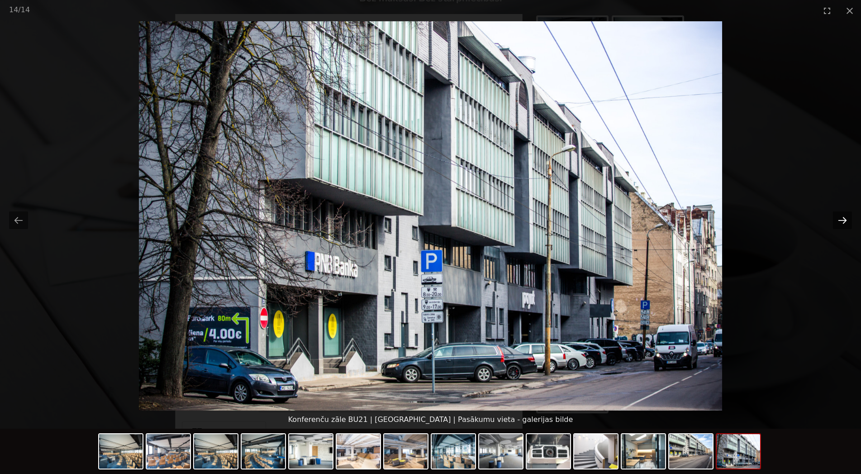
click at [839, 222] on button "Next slide" at bounding box center [842, 220] width 19 height 18
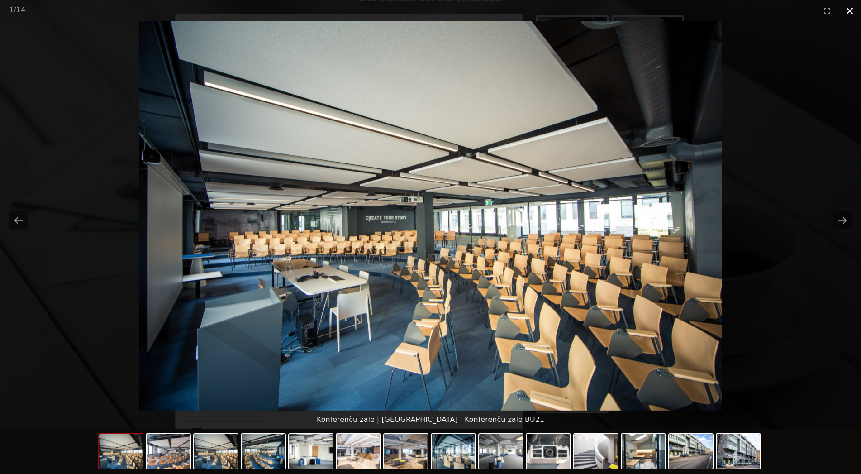
click at [850, 8] on button "Close gallery" at bounding box center [850, 10] width 23 height 21
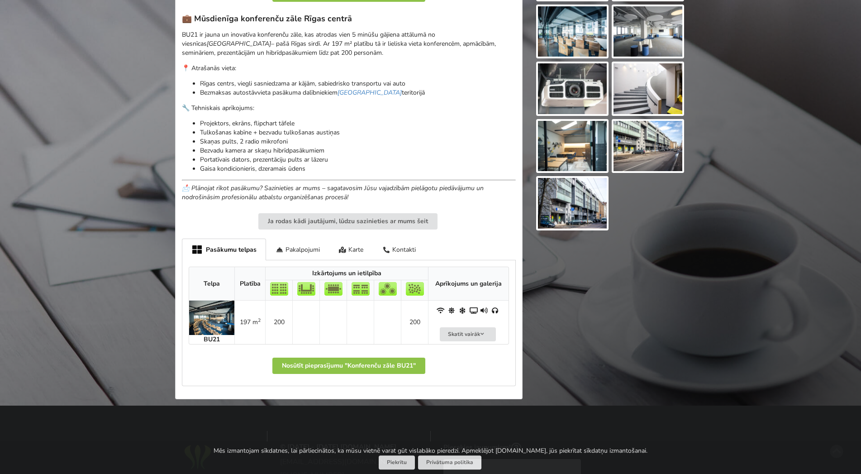
scroll to position [277, 0]
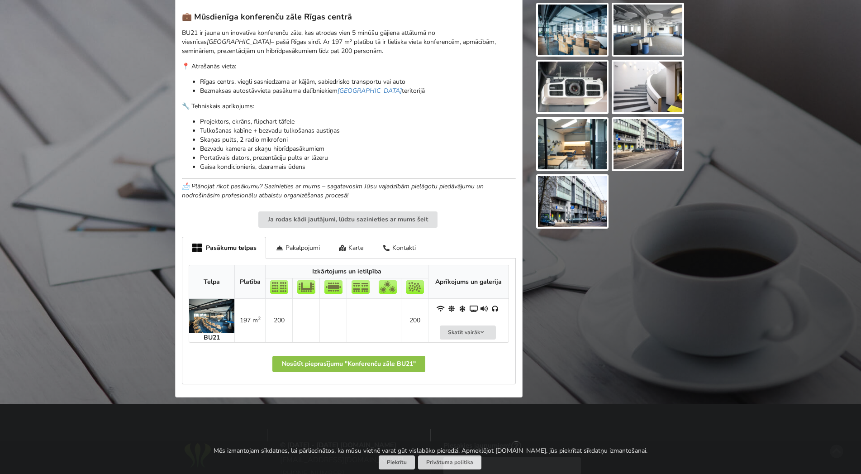
click at [468, 324] on td "Skatīt vairāk" at bounding box center [468, 320] width 81 height 43
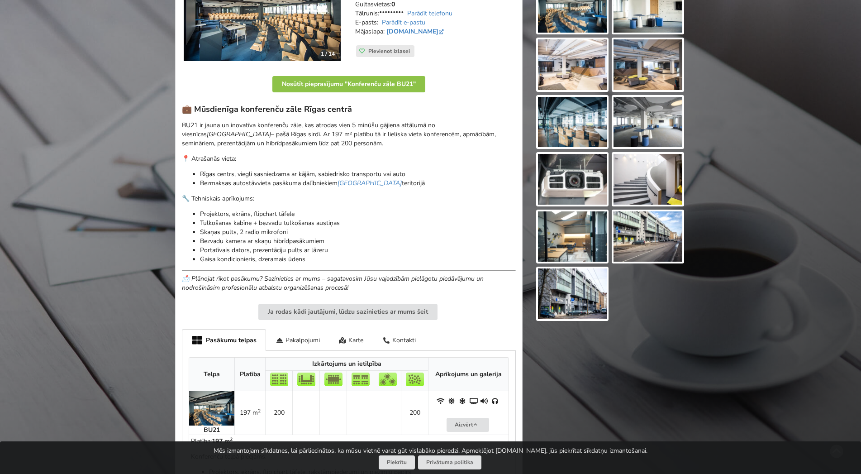
scroll to position [0, 0]
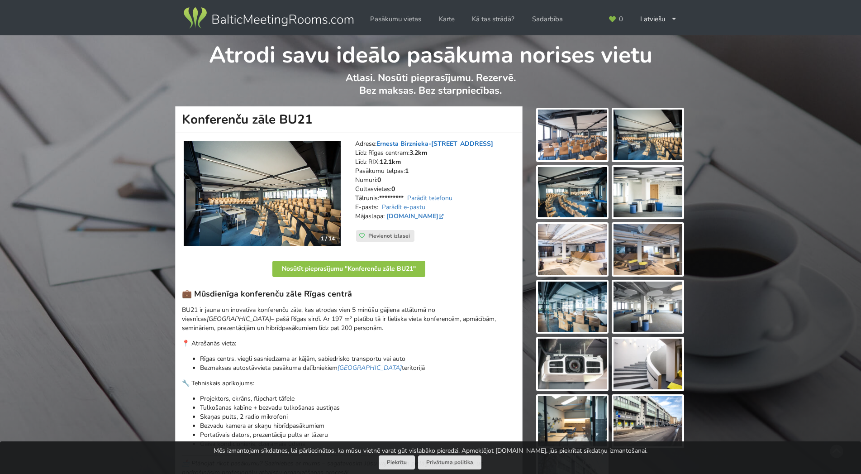
click at [416, 146] on link "Ernesta Birznieka-[STREET_ADDRESS]" at bounding box center [435, 143] width 117 height 9
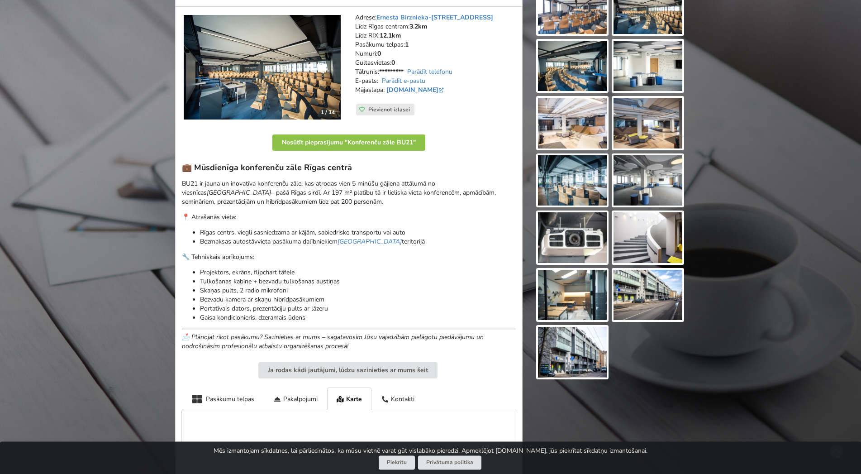
scroll to position [6, 0]
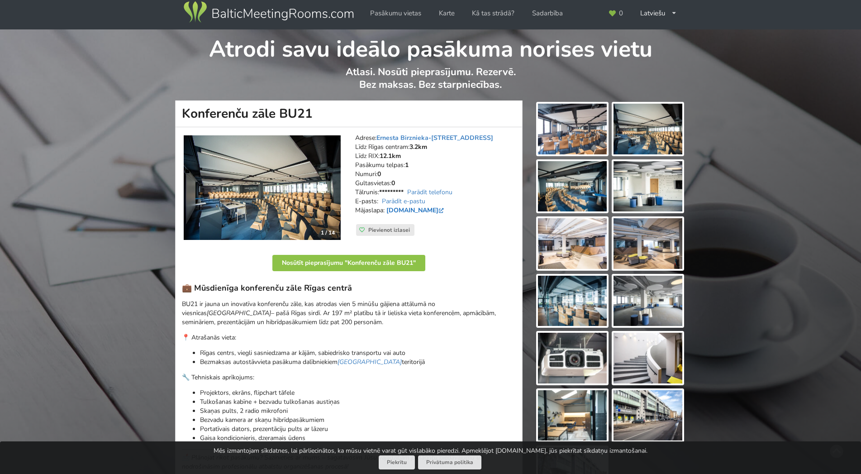
click at [415, 208] on link "[DOMAIN_NAME]" at bounding box center [416, 210] width 59 height 9
